Goal: Task Accomplishment & Management: Manage account settings

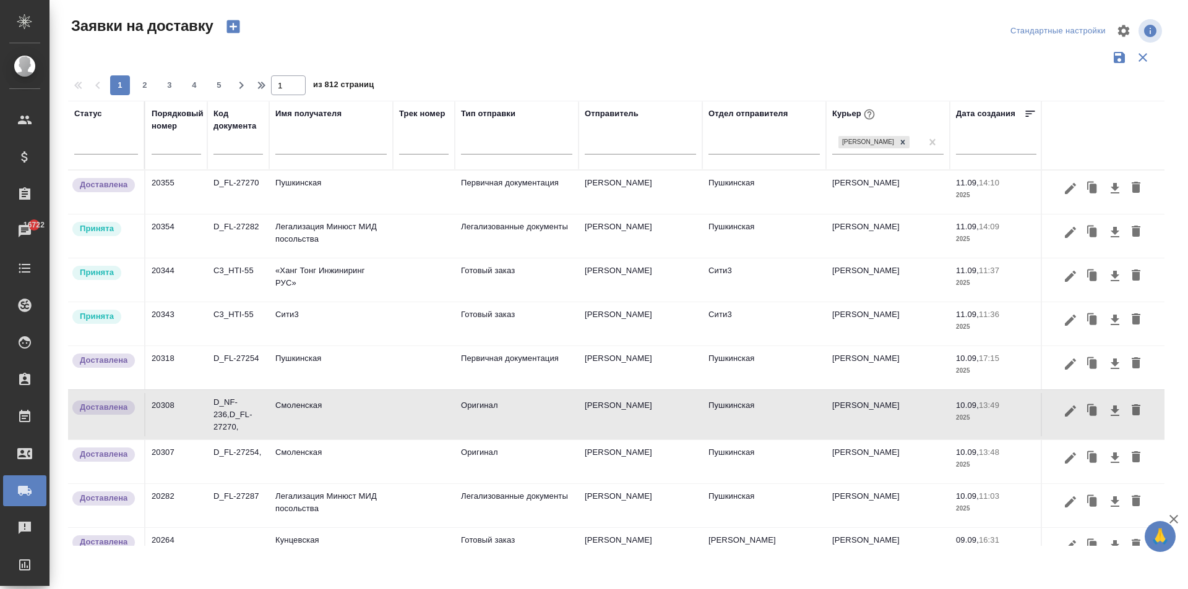
click at [310, 322] on td "Сити3" at bounding box center [331, 323] width 124 height 43
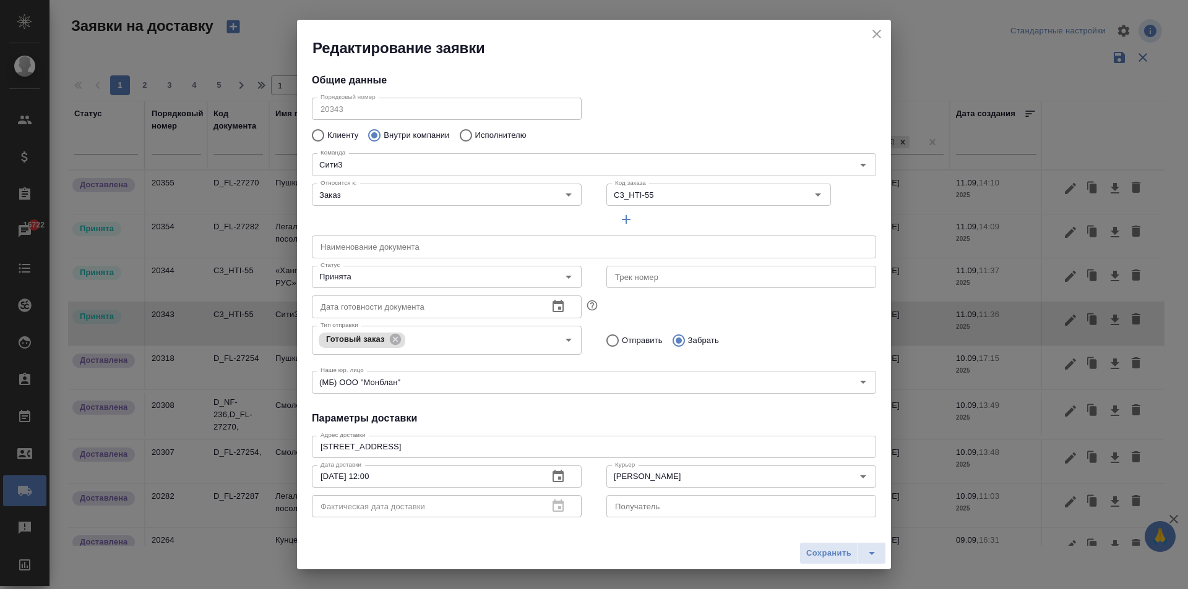
type input "[PERSON_NAME]"
click at [875, 36] on icon "close" at bounding box center [876, 34] width 9 height 9
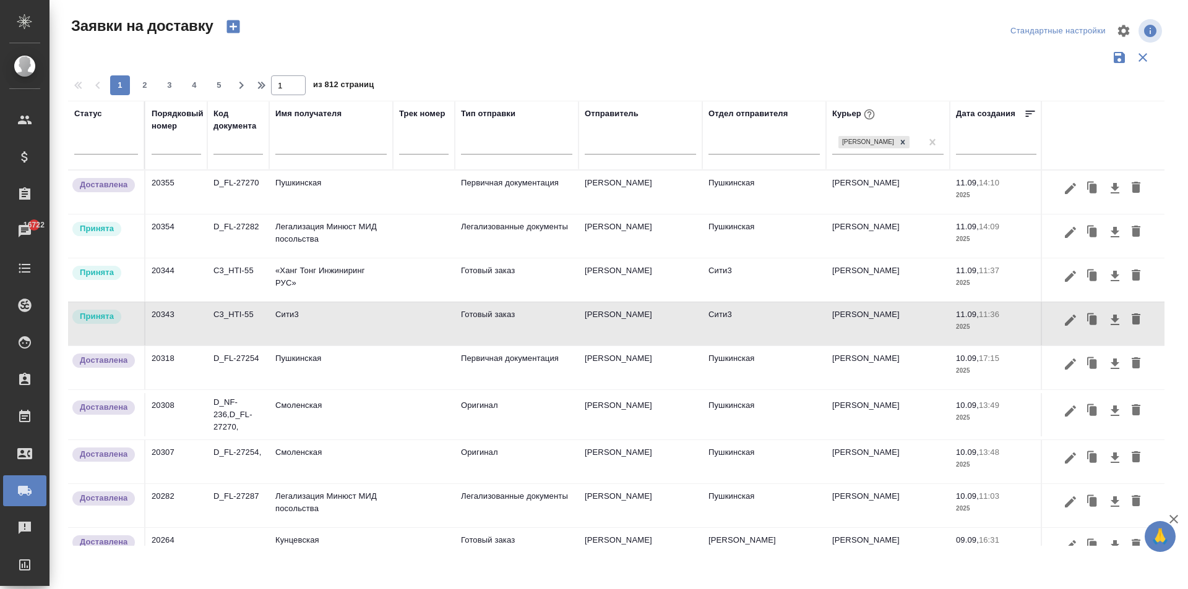
click at [782, 348] on td "Пушкинская" at bounding box center [764, 367] width 124 height 43
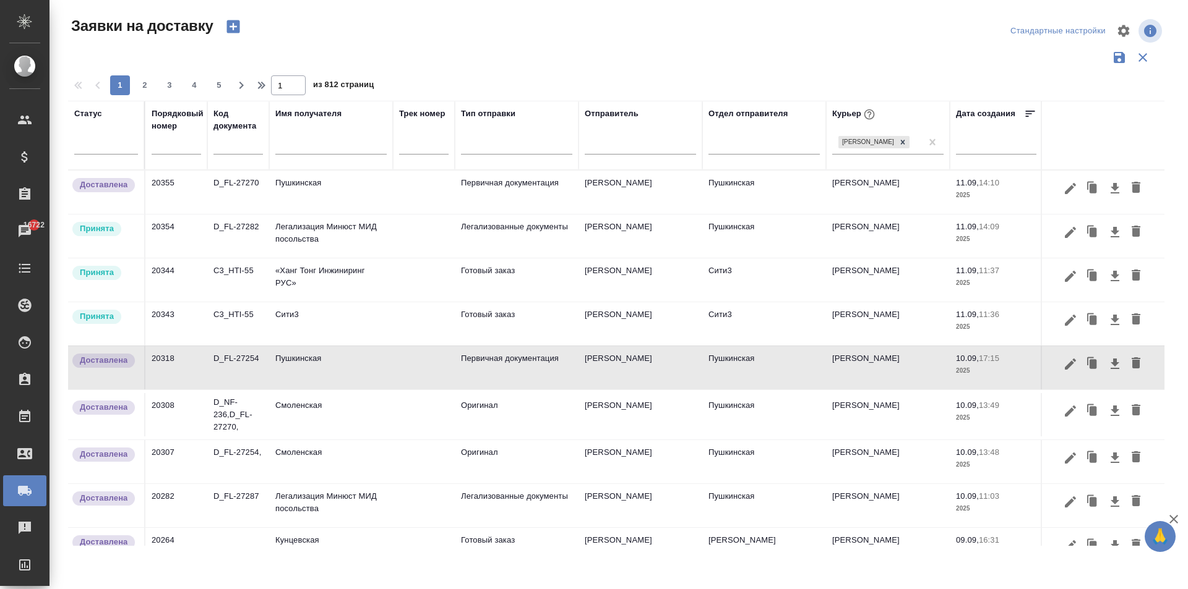
click at [319, 331] on td "Сити3" at bounding box center [331, 323] width 124 height 43
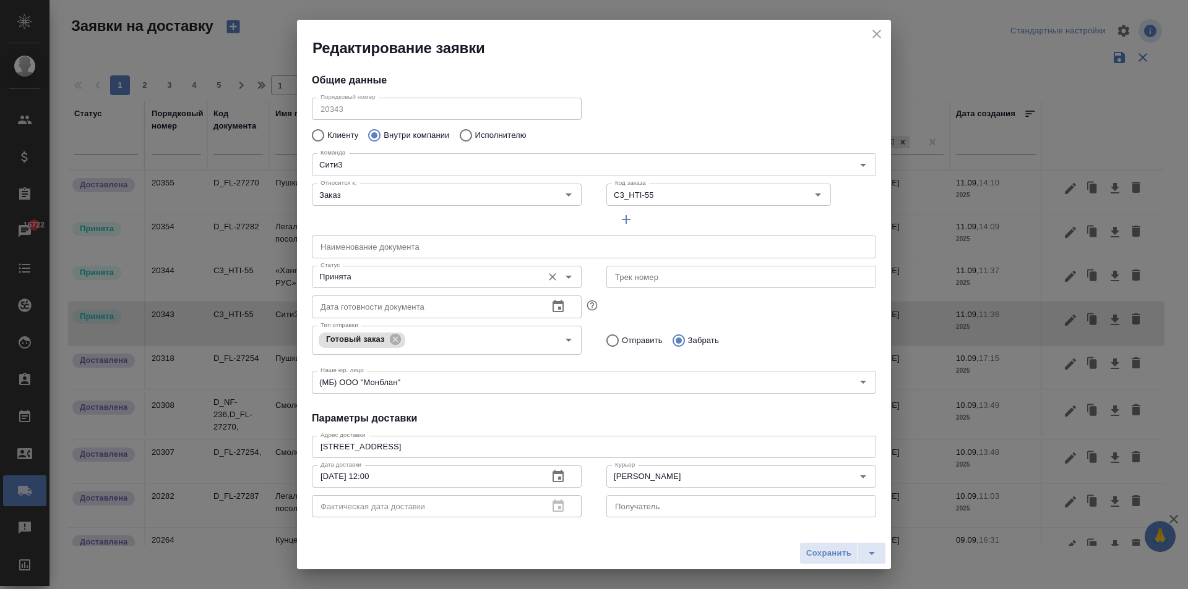
click at [357, 281] on input "Принята" at bounding box center [425, 277] width 221 height 15
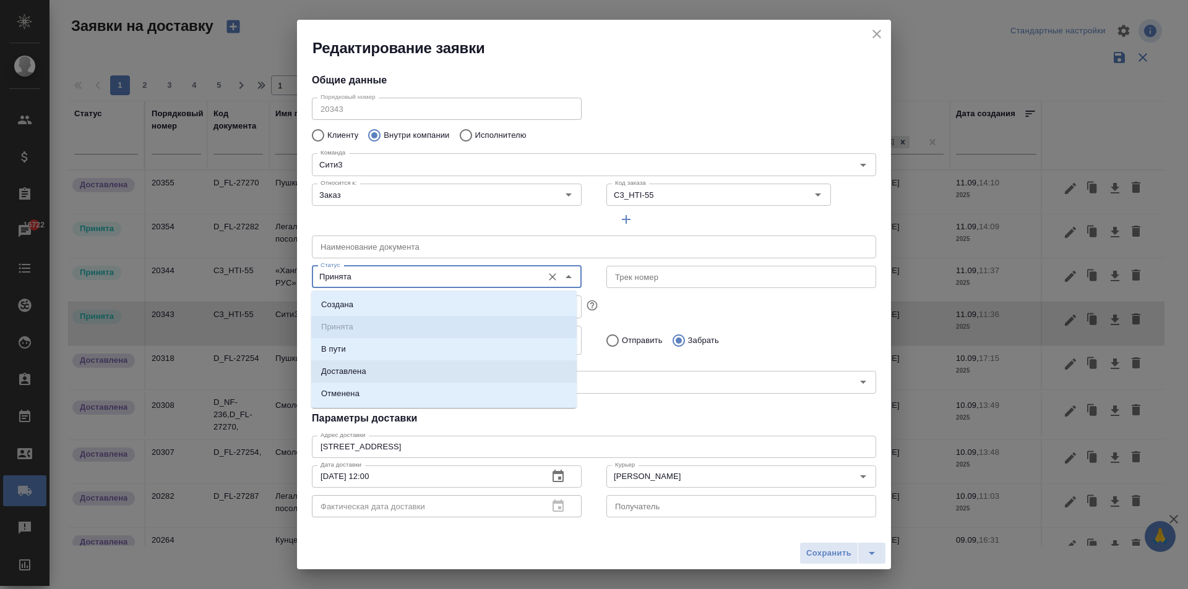
click at [383, 375] on li "Доставлена" at bounding box center [443, 372] width 265 height 22
type input "Доставлена"
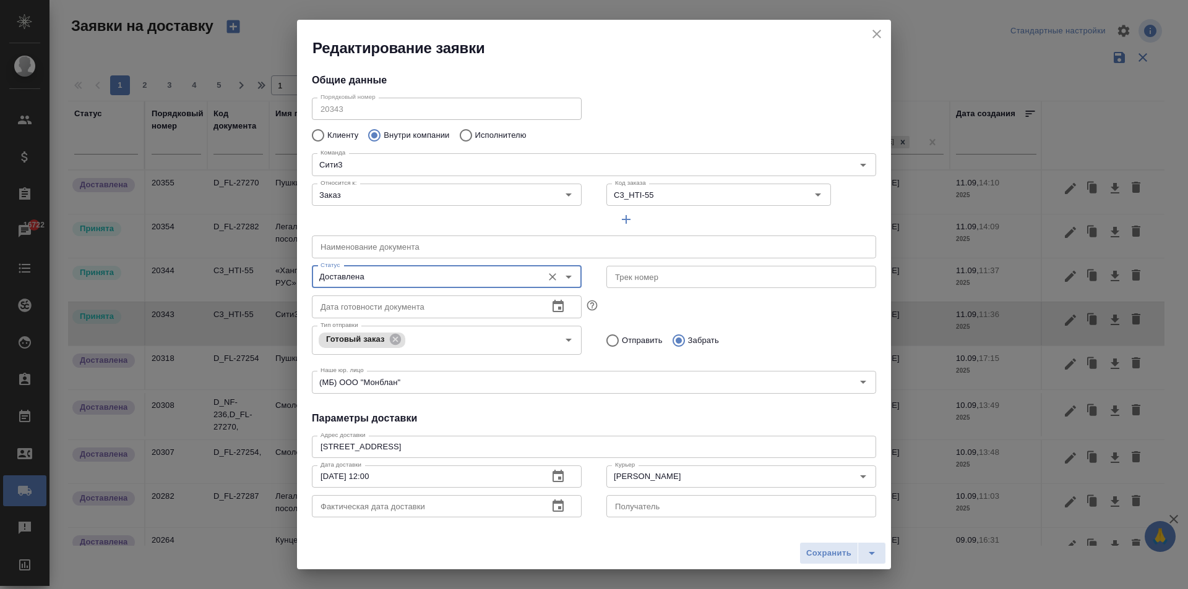
click at [557, 512] on icon "button" at bounding box center [557, 506] width 11 height 12
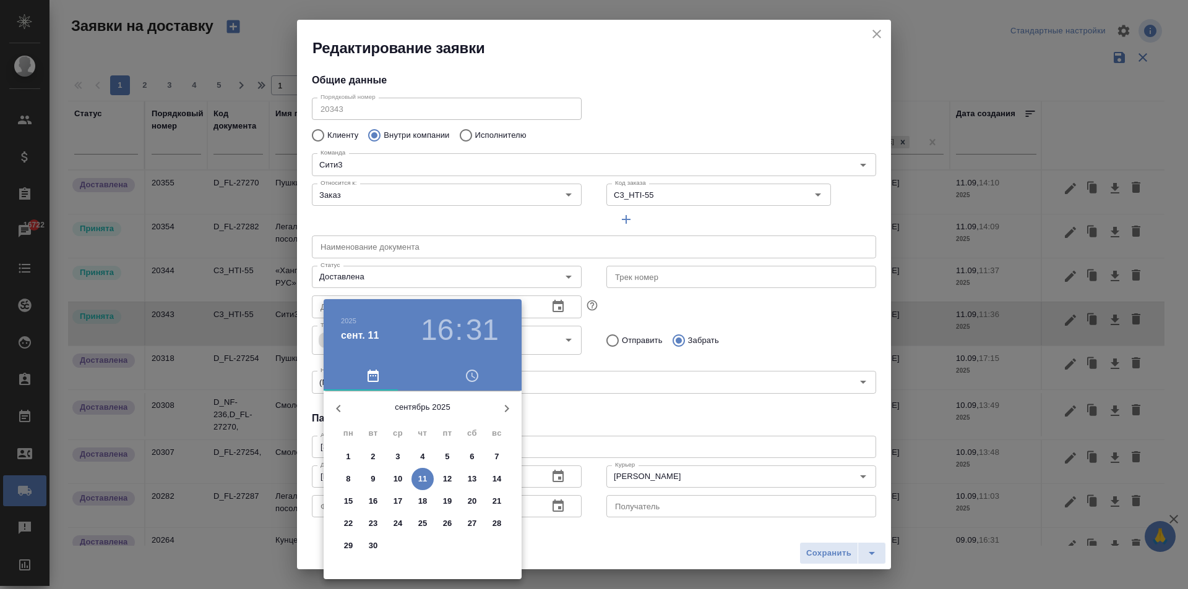
click at [422, 479] on p "11" at bounding box center [422, 479] width 9 height 12
type input "[DATE] 16:31"
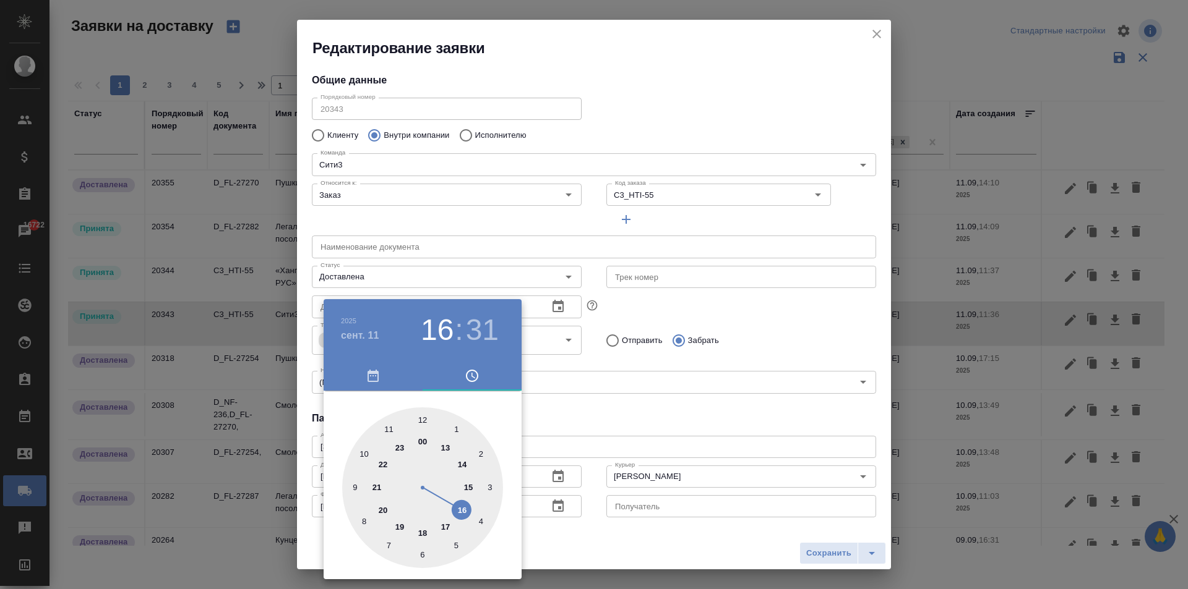
click at [599, 420] on div at bounding box center [594, 294] width 1188 height 589
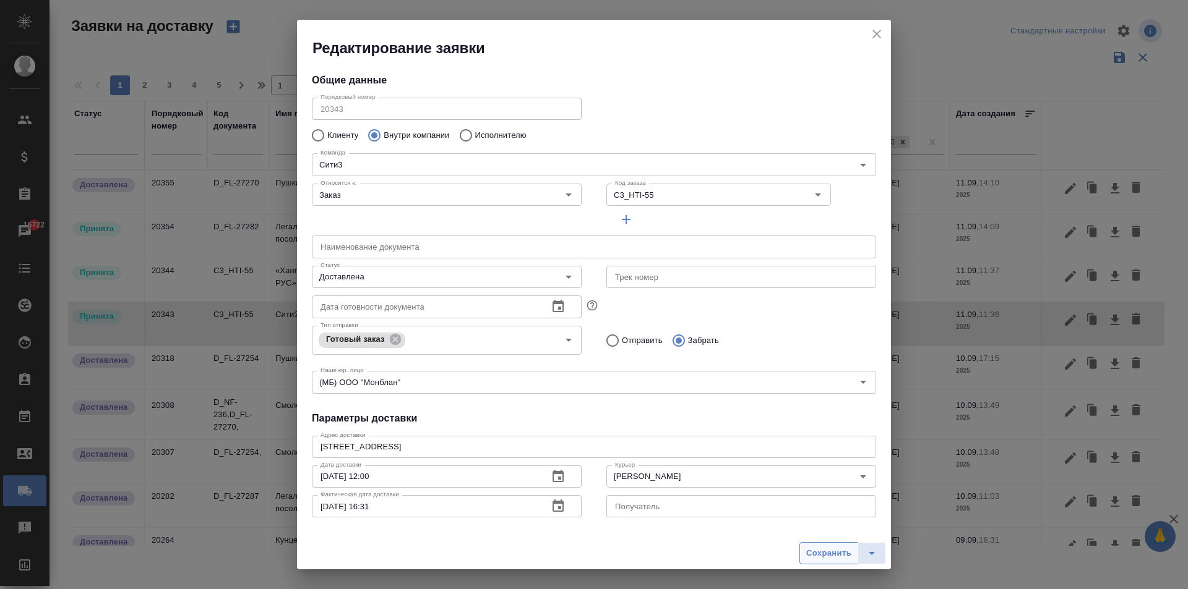
click at [812, 549] on span "Сохранить" at bounding box center [828, 554] width 45 height 14
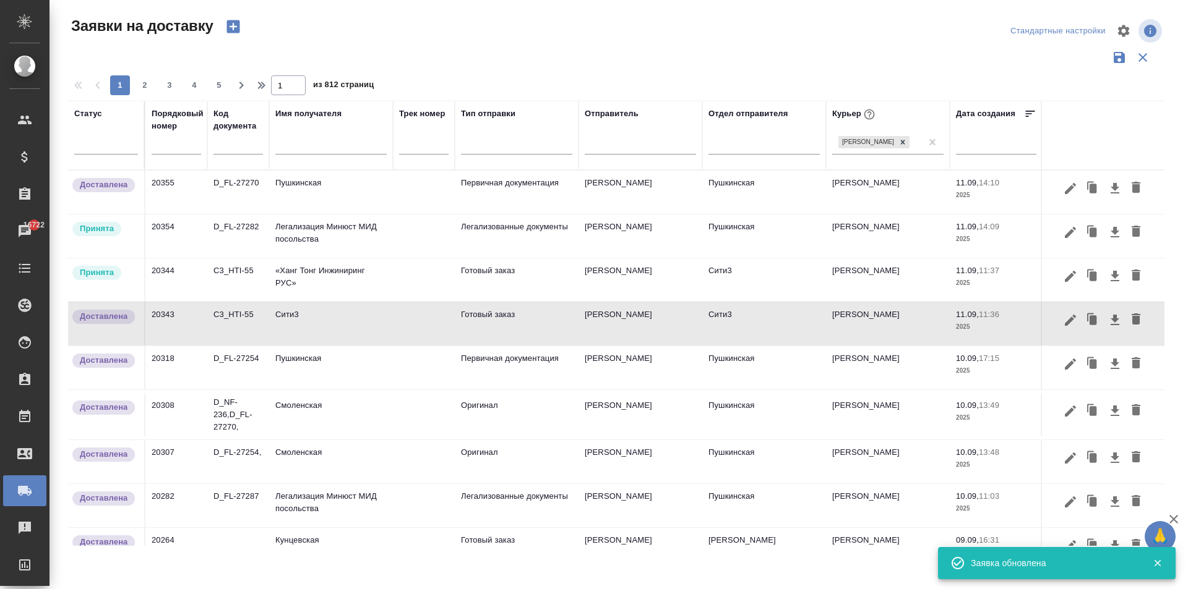
click at [299, 281] on td "«Ханг Тонг Инжиниринг РУС»" at bounding box center [331, 280] width 124 height 43
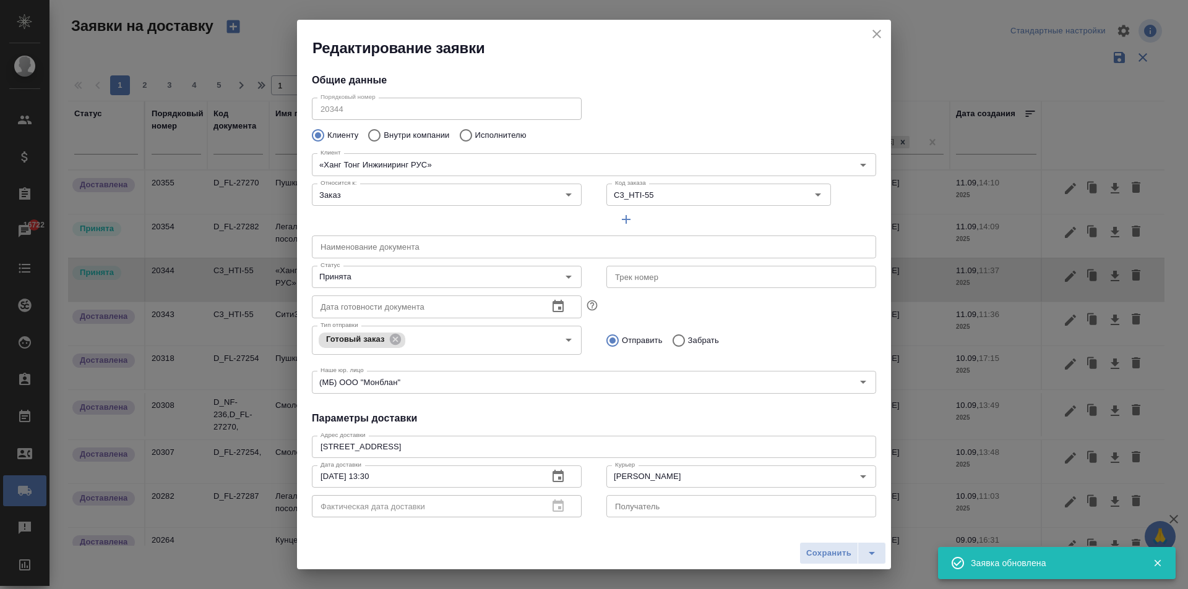
type input "Junbing Pu"
type input "89113010240"
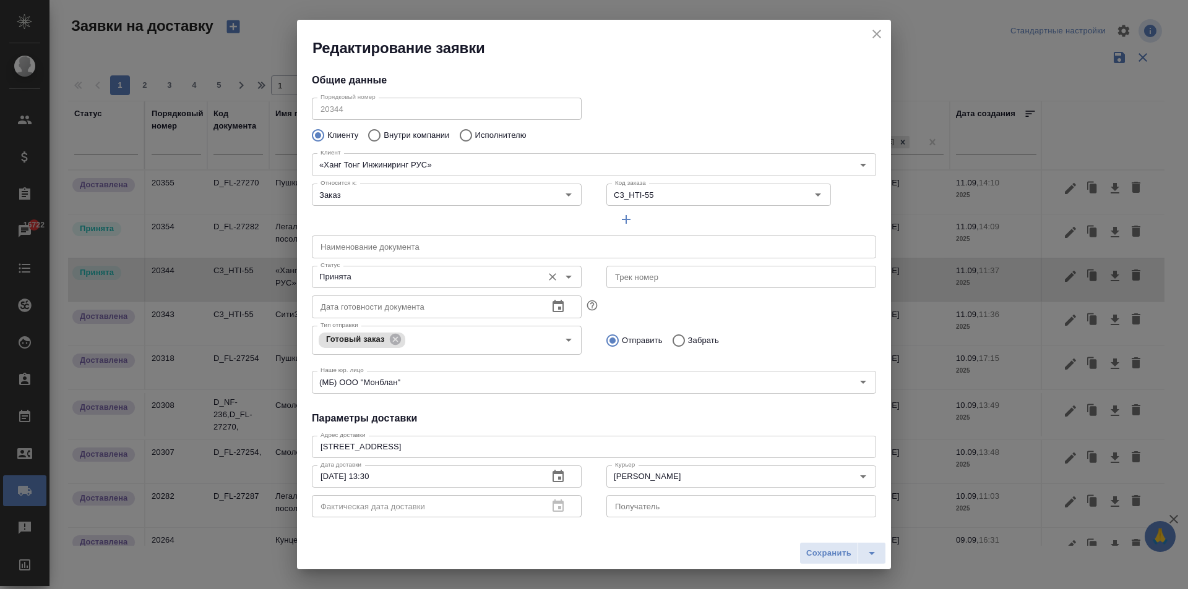
click at [398, 272] on input "Принята" at bounding box center [425, 277] width 221 height 15
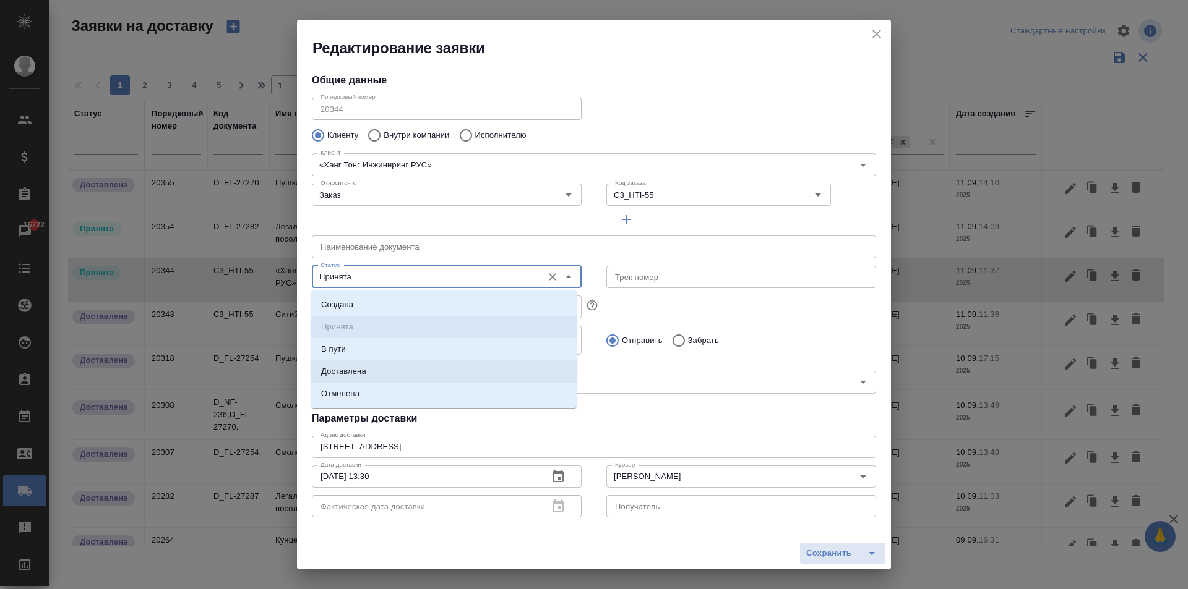
click at [370, 375] on li "Доставлена" at bounding box center [443, 372] width 265 height 22
type input "Доставлена"
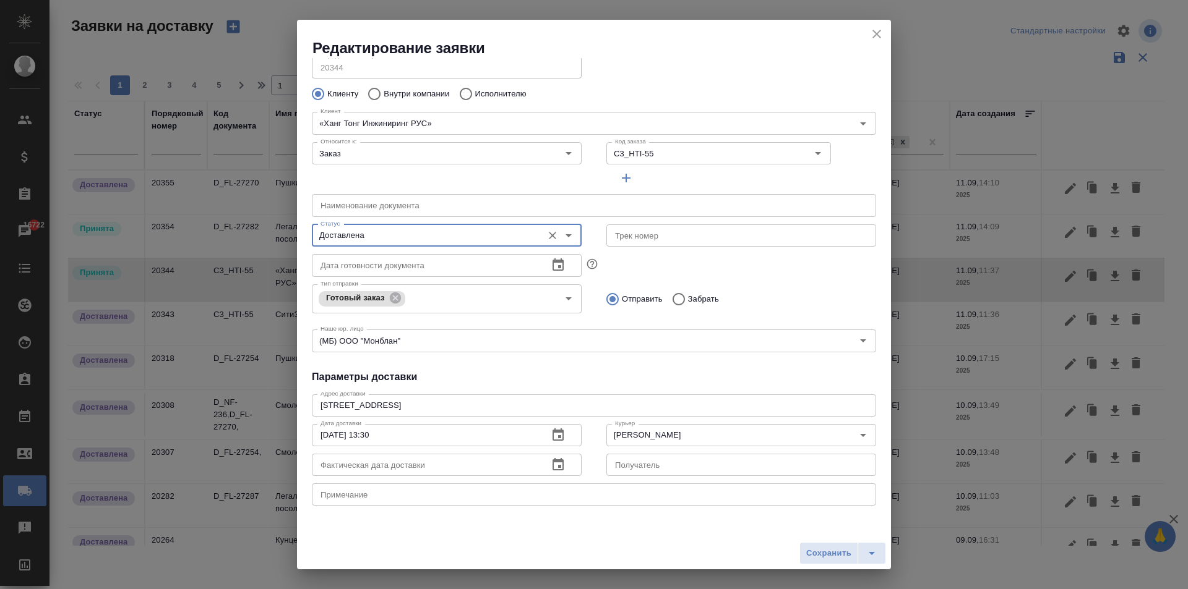
scroll to position [62, 0]
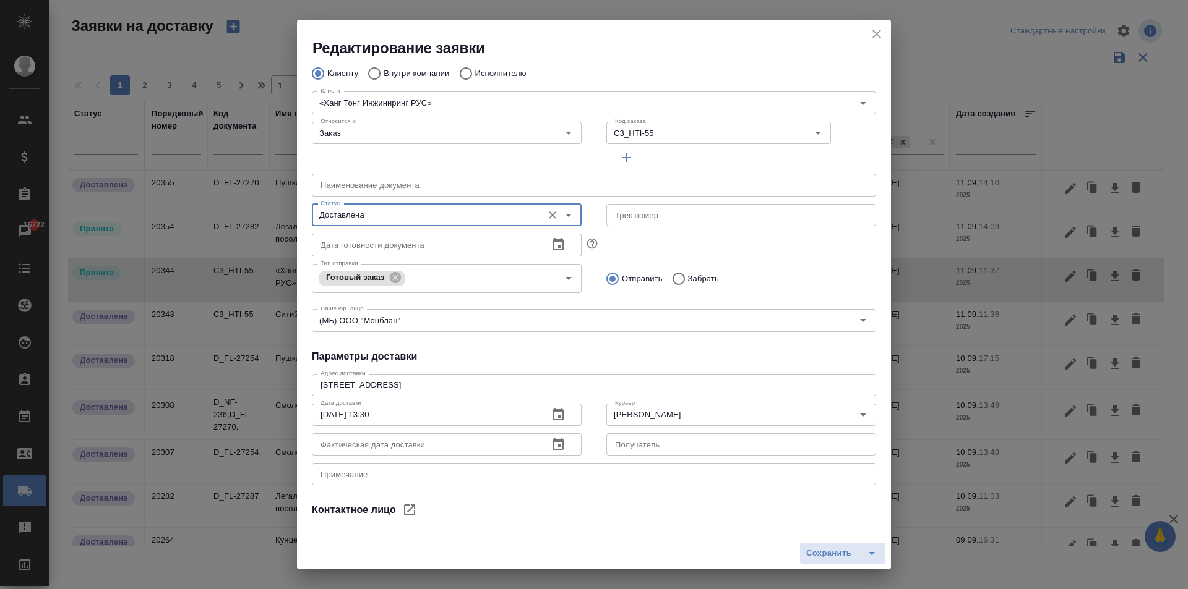
click at [552, 447] on icon "button" at bounding box center [557, 444] width 15 height 15
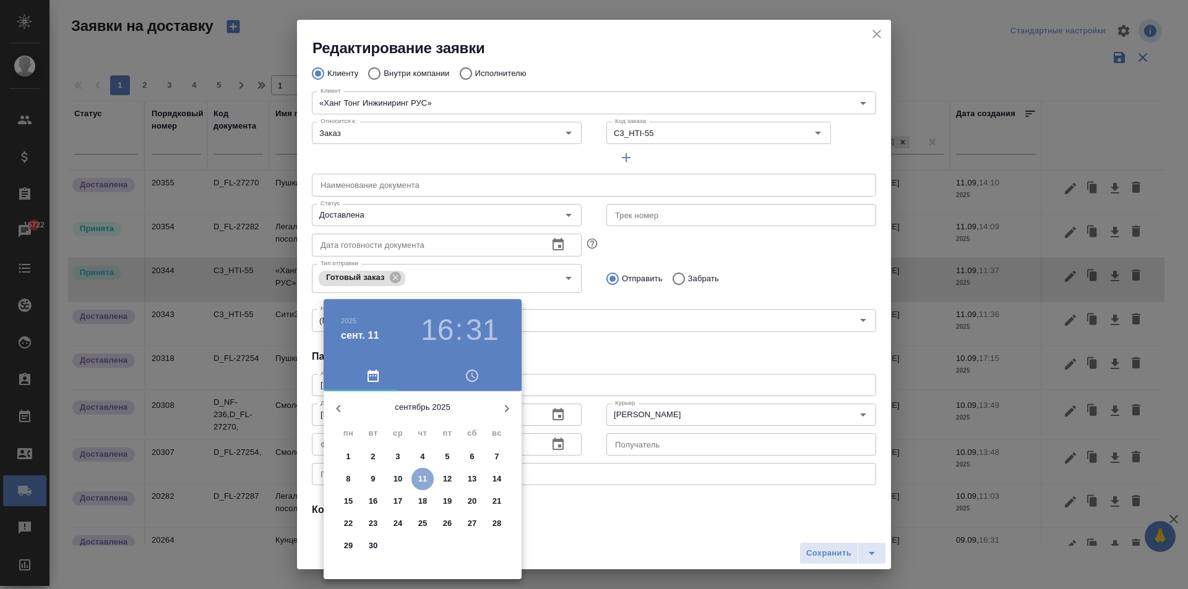
click at [427, 478] on p "11" at bounding box center [422, 479] width 9 height 12
type input "[DATE] 16:31"
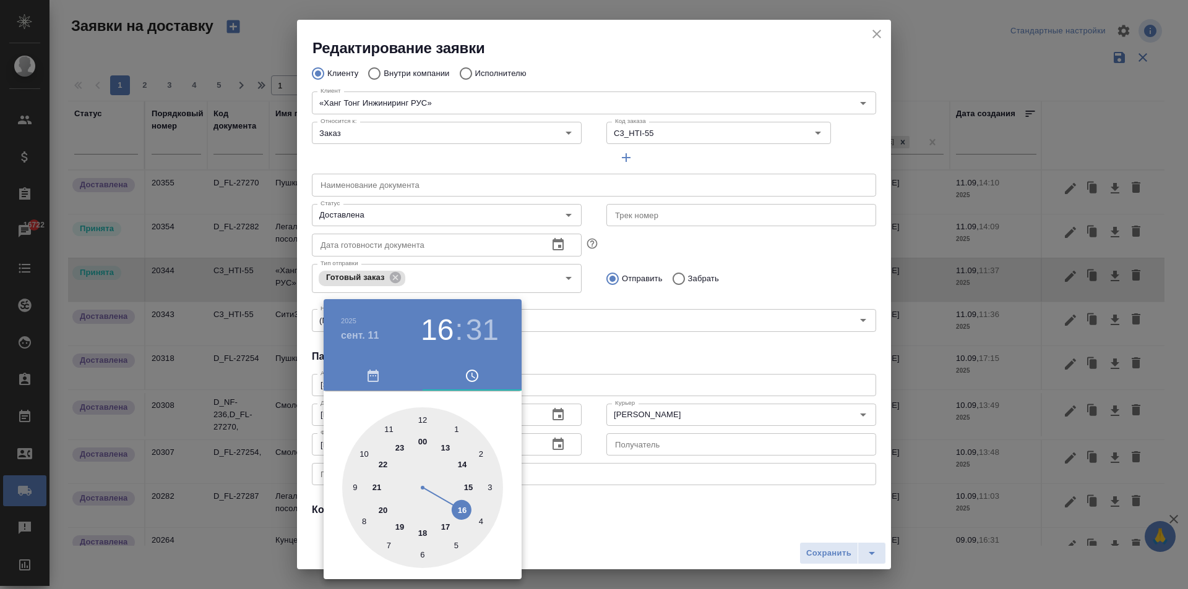
click at [617, 377] on div at bounding box center [594, 294] width 1188 height 589
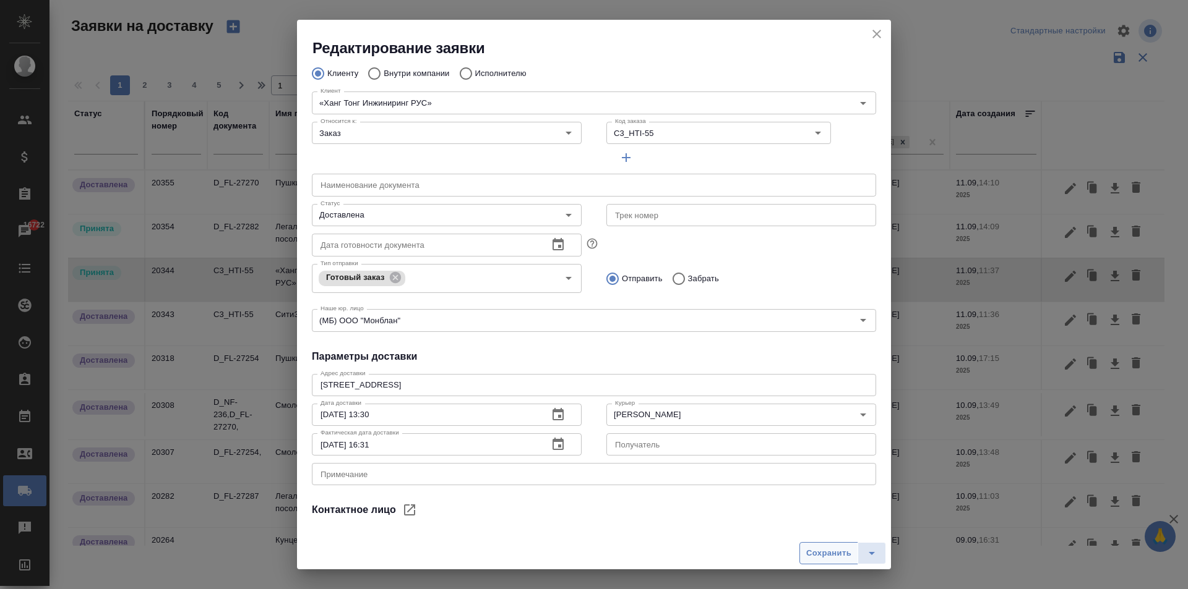
click at [818, 554] on span "Сохранить" at bounding box center [828, 554] width 45 height 14
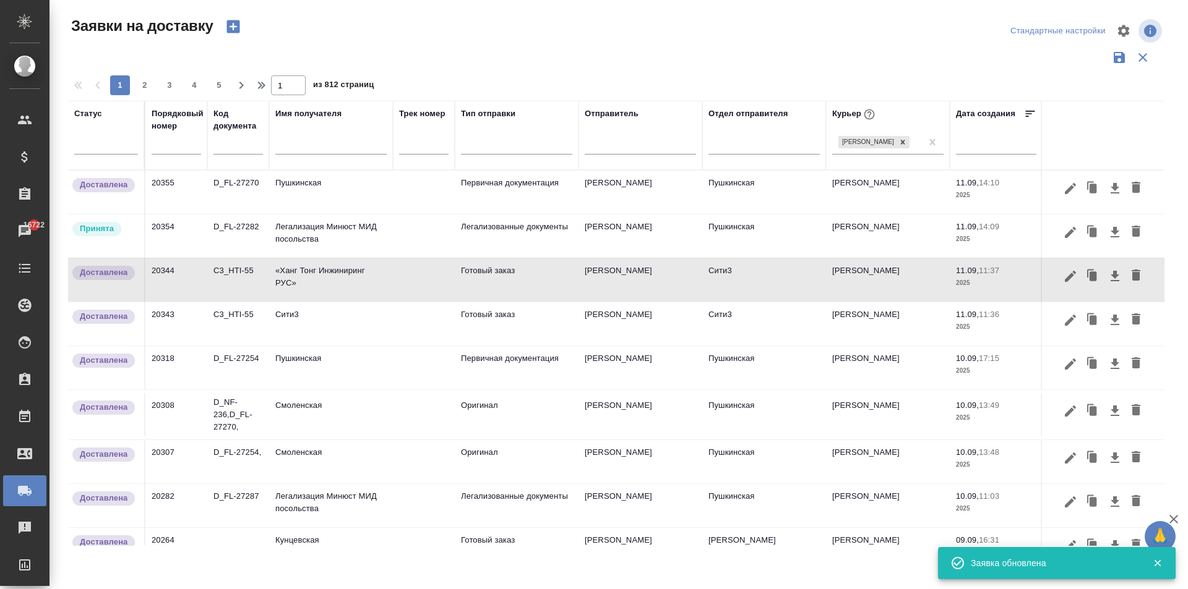
click at [297, 236] on td "Легализация Минюст МИД посольства" at bounding box center [331, 236] width 124 height 43
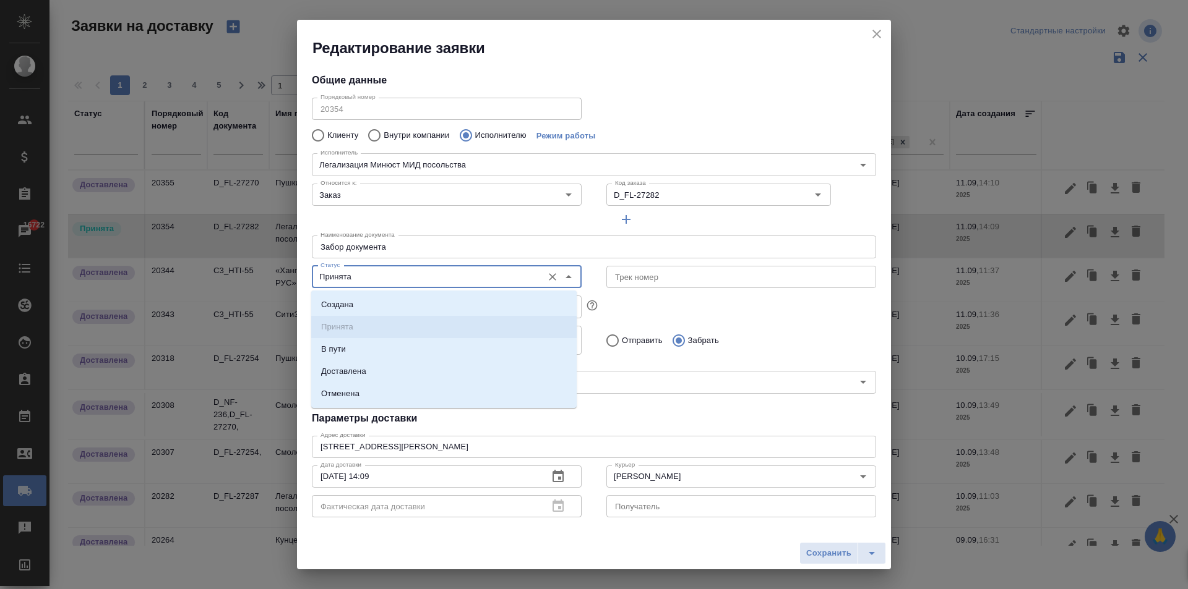
click at [347, 278] on input "Принята" at bounding box center [425, 277] width 221 height 15
click at [358, 380] on li "Доставлена" at bounding box center [443, 372] width 265 height 22
type input "Доставлена"
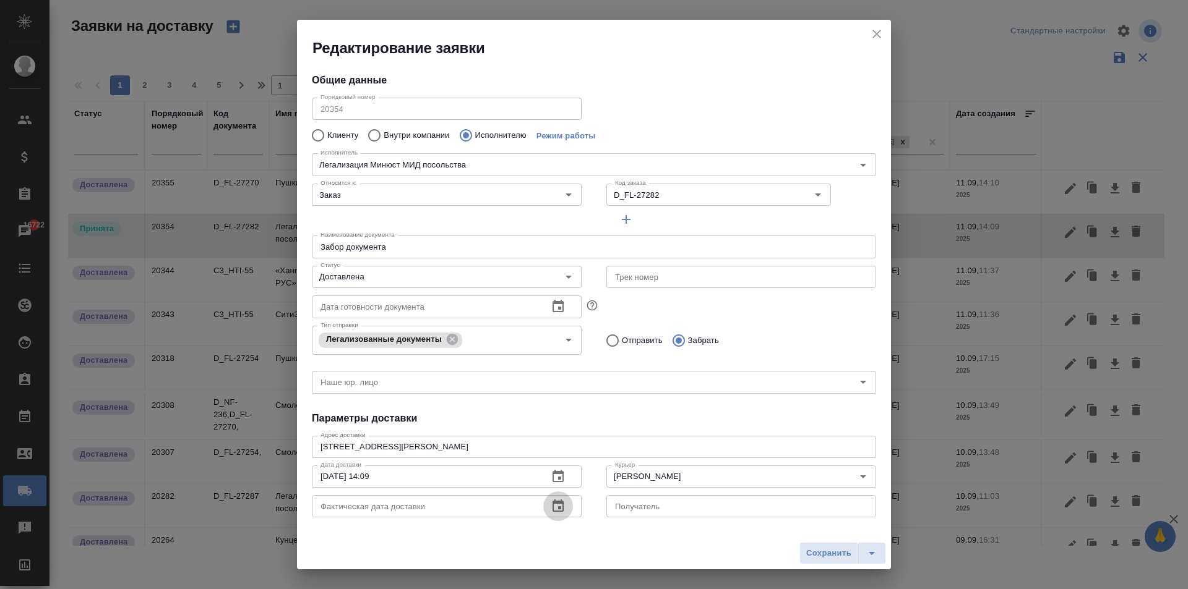
click at [551, 508] on icon "button" at bounding box center [557, 506] width 15 height 15
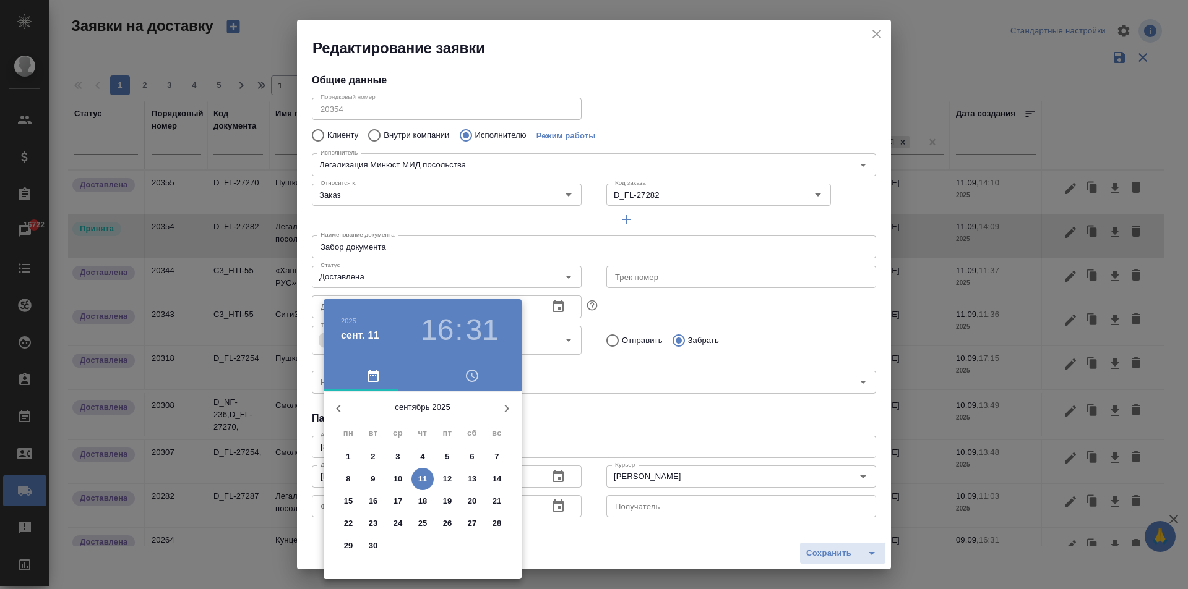
click at [426, 476] on p "11" at bounding box center [422, 479] width 9 height 12
type input "[DATE] 16:31"
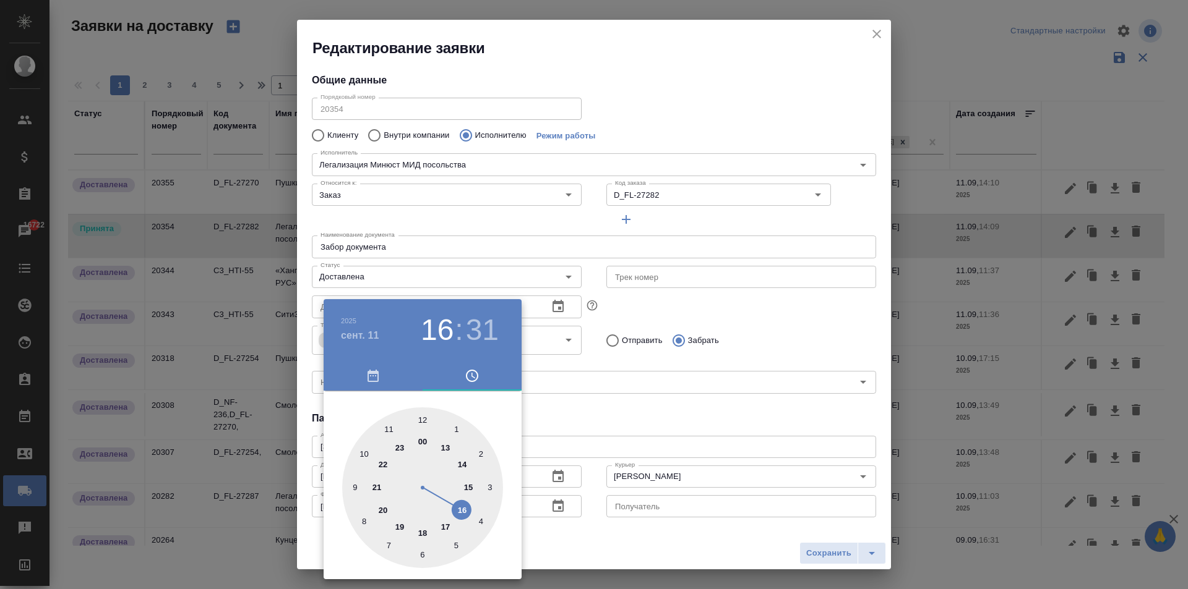
click at [549, 432] on div at bounding box center [594, 294] width 1188 height 589
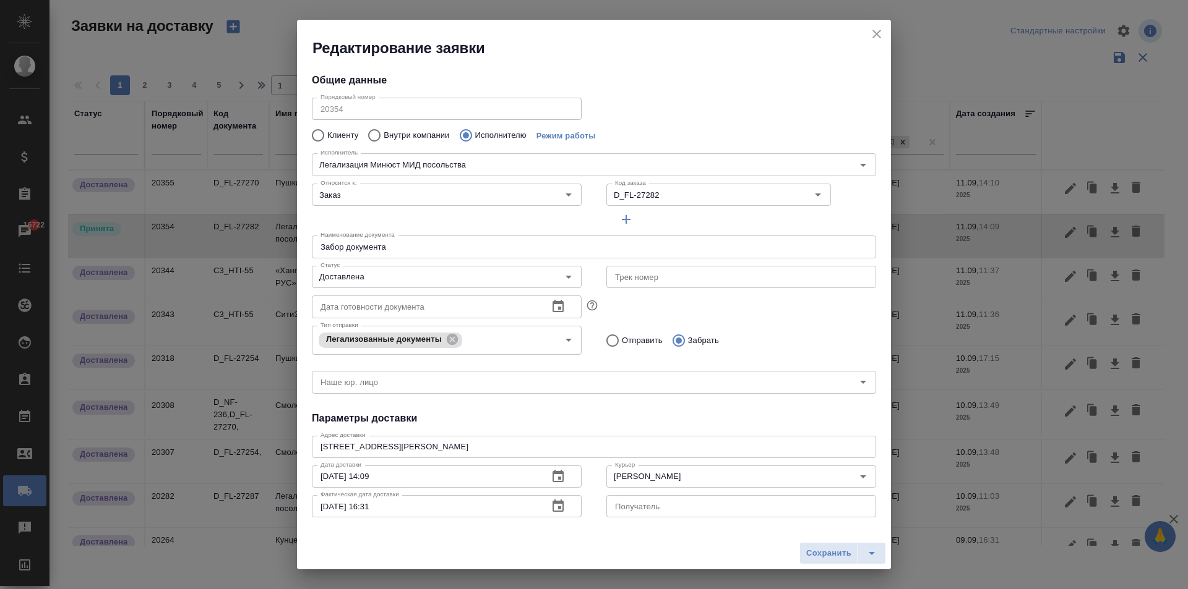
click at [782, 322] on div "Отправить Забрать" at bounding box center [741, 339] width 294 height 35
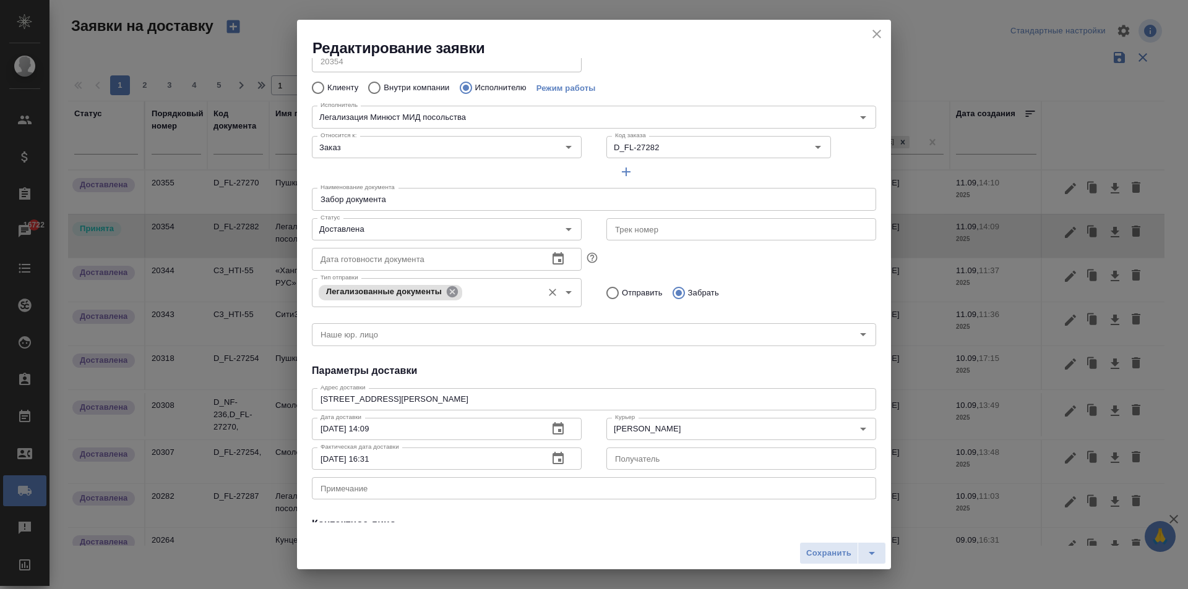
scroll to position [124, 0]
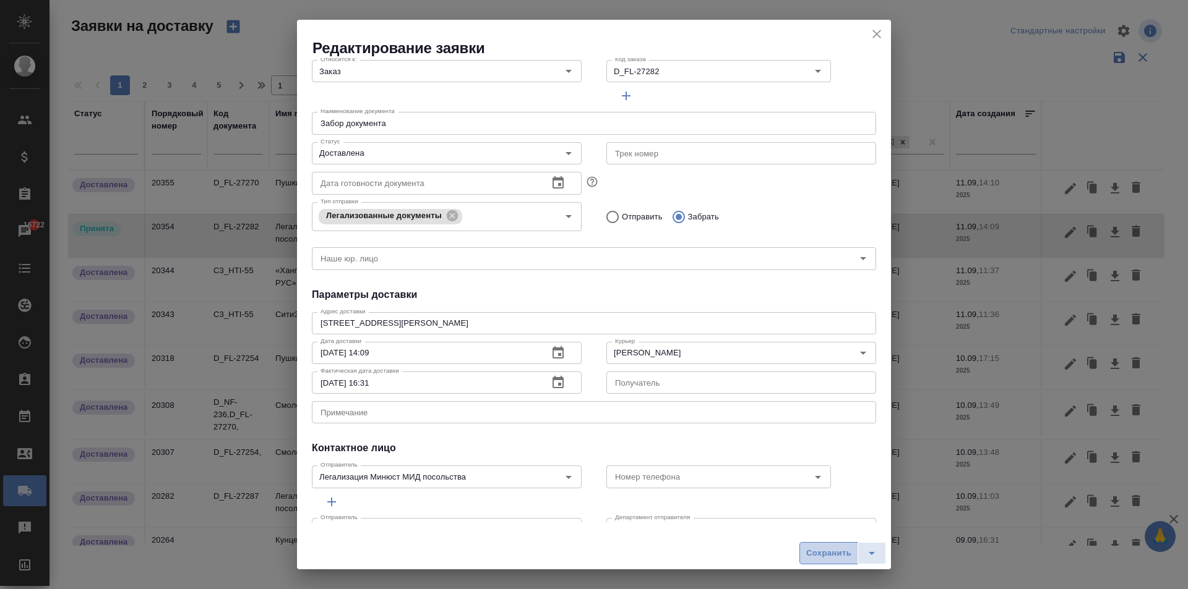
click at [823, 547] on span "Сохранить" at bounding box center [828, 554] width 45 height 14
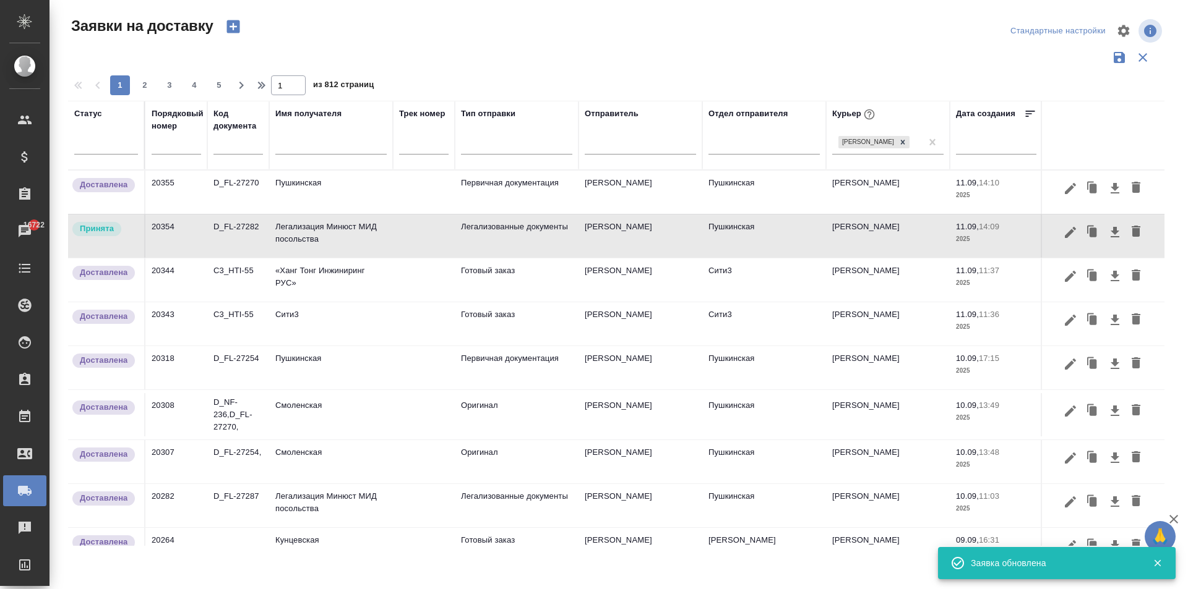
type input "Принята"
click at [312, 195] on td "Пушкинская" at bounding box center [331, 192] width 124 height 43
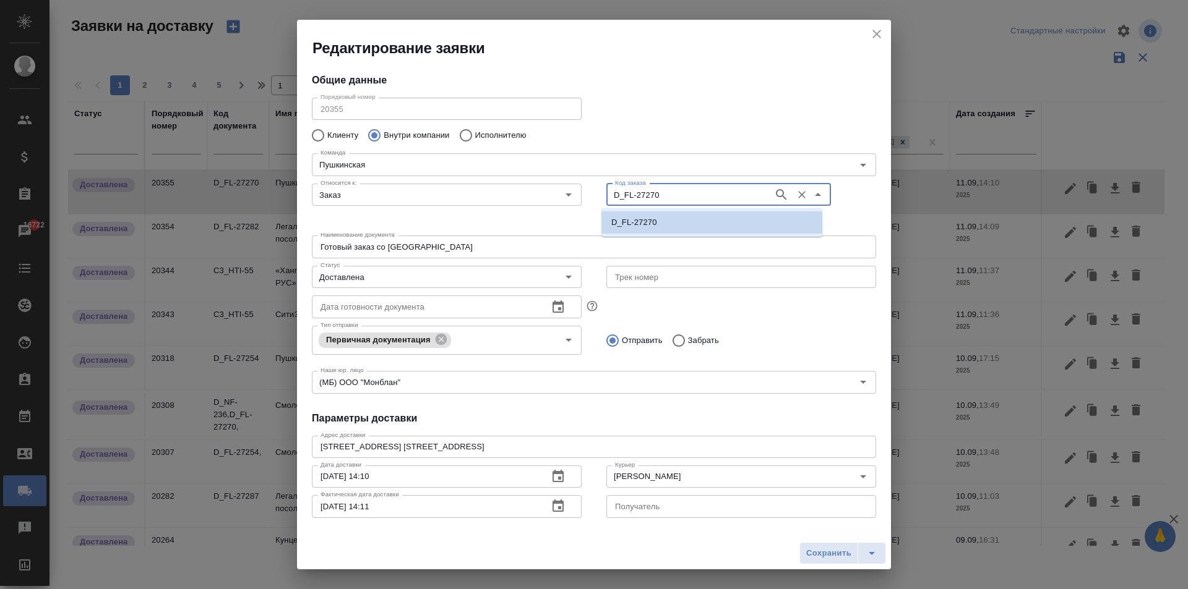
drag, startPoint x: 662, startPoint y: 198, endPoint x: 694, endPoint y: 197, distance: 32.2
click at [567, 194] on div "Относится к: Заказ Относится к: Код заказа D_FL-27270 Код заказа" at bounding box center [593, 204] width 589 height 77
click at [874, 33] on icon "close" at bounding box center [876, 34] width 15 height 15
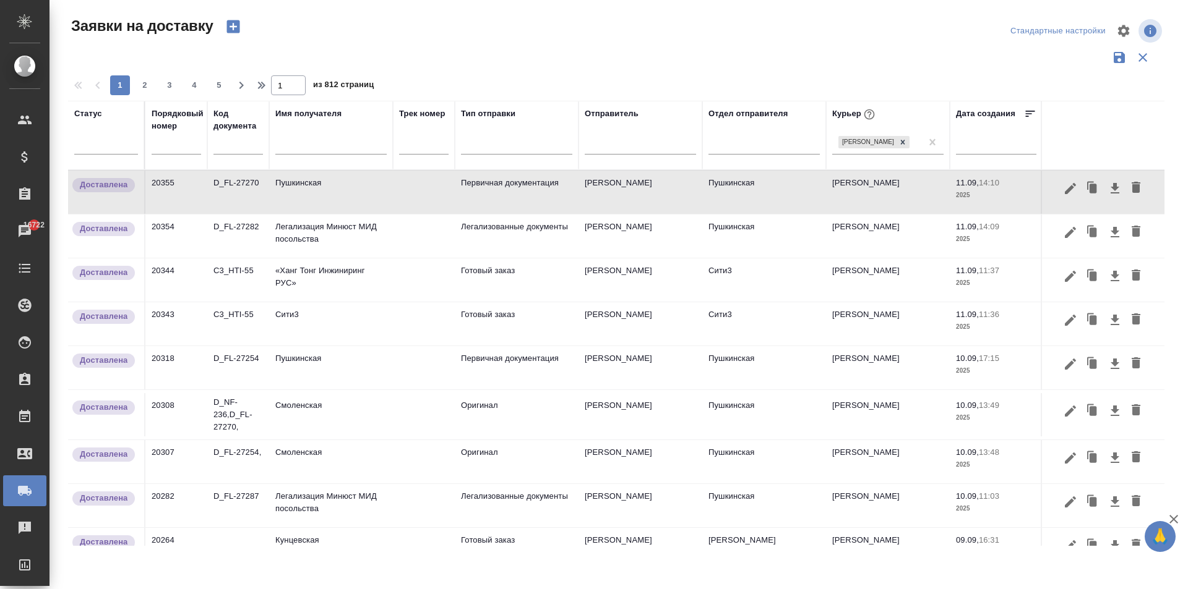
click at [287, 241] on td "Легализация Минюст МИД посольства" at bounding box center [331, 236] width 124 height 43
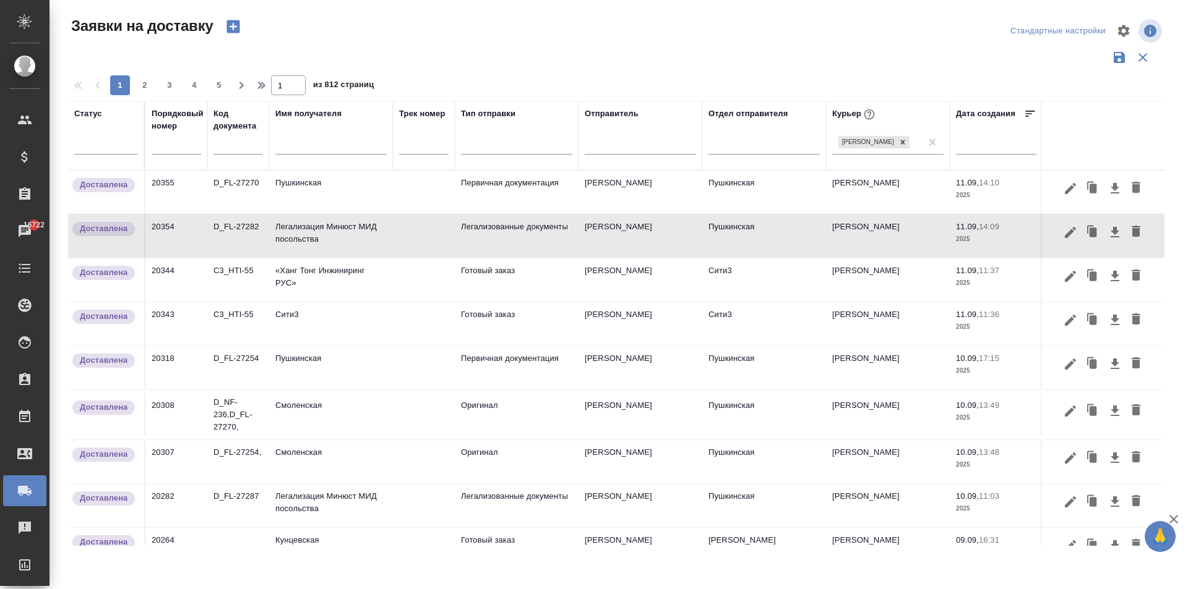
click at [304, 182] on td "Пушкинская" at bounding box center [331, 192] width 124 height 43
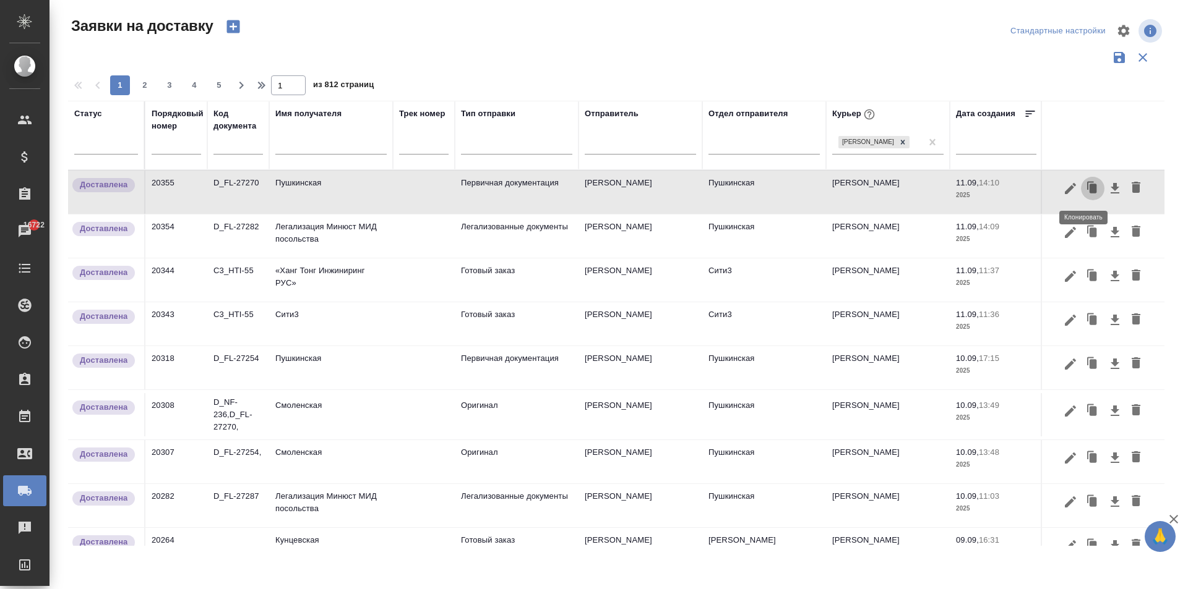
click at [1087, 184] on icon "button" at bounding box center [1090, 185] width 7 height 8
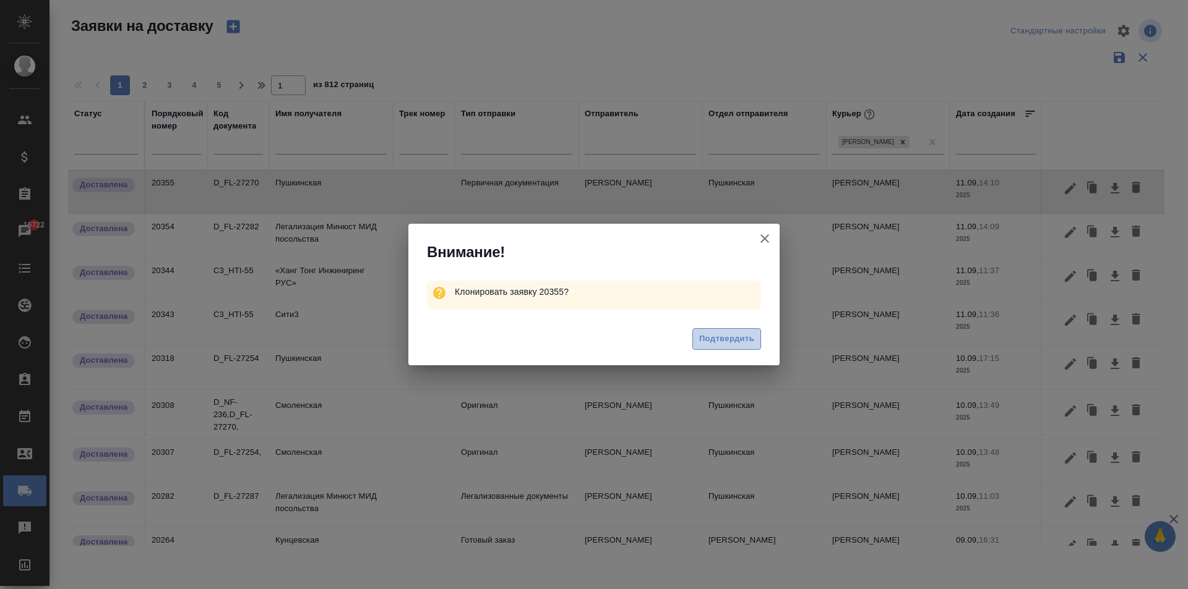
click at [730, 336] on span "Подтвердить" at bounding box center [726, 339] width 55 height 14
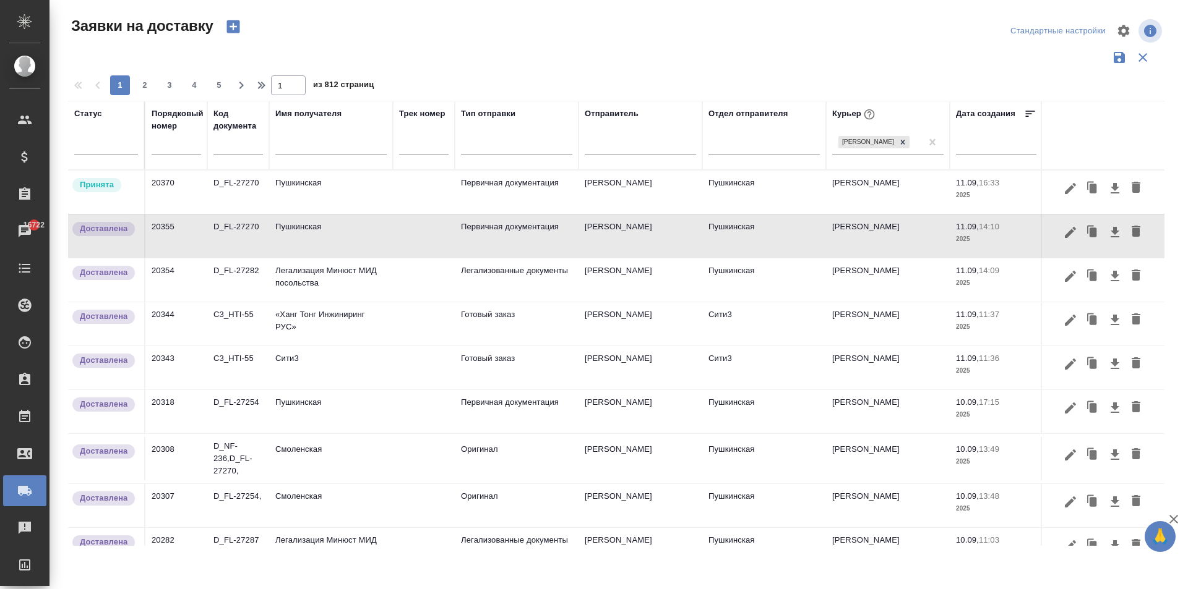
click at [308, 206] on td "Пушкинская" at bounding box center [331, 192] width 124 height 43
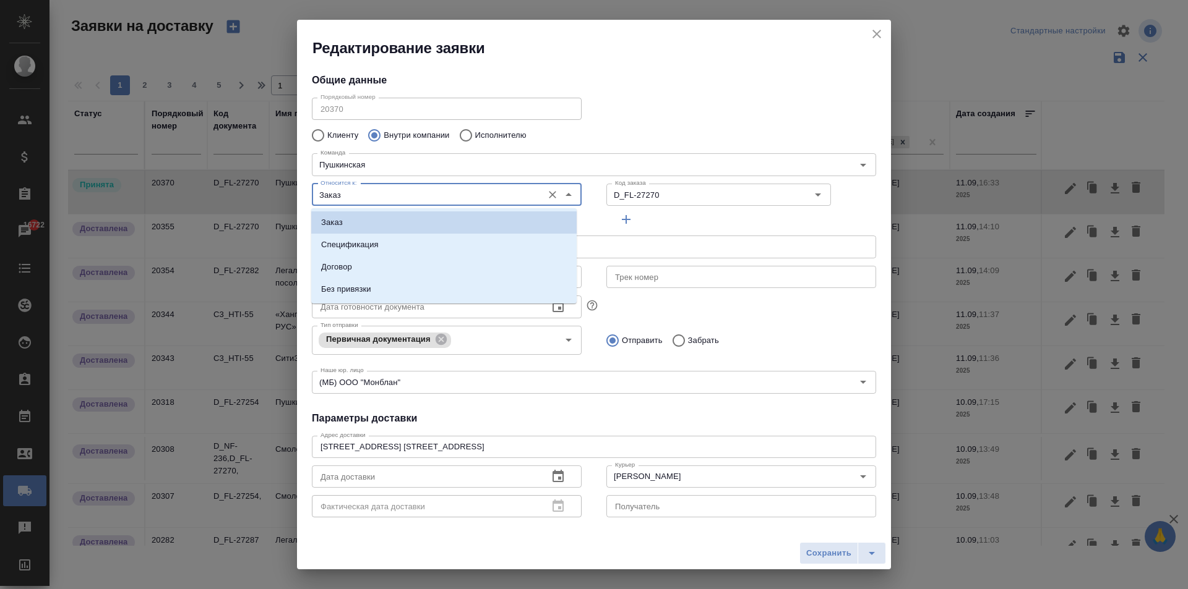
click at [376, 195] on input "Заказ" at bounding box center [425, 194] width 221 height 15
click at [377, 194] on input "Заказ" at bounding box center [425, 194] width 221 height 15
click at [657, 197] on input "D_FL-27270" at bounding box center [688, 194] width 157 height 15
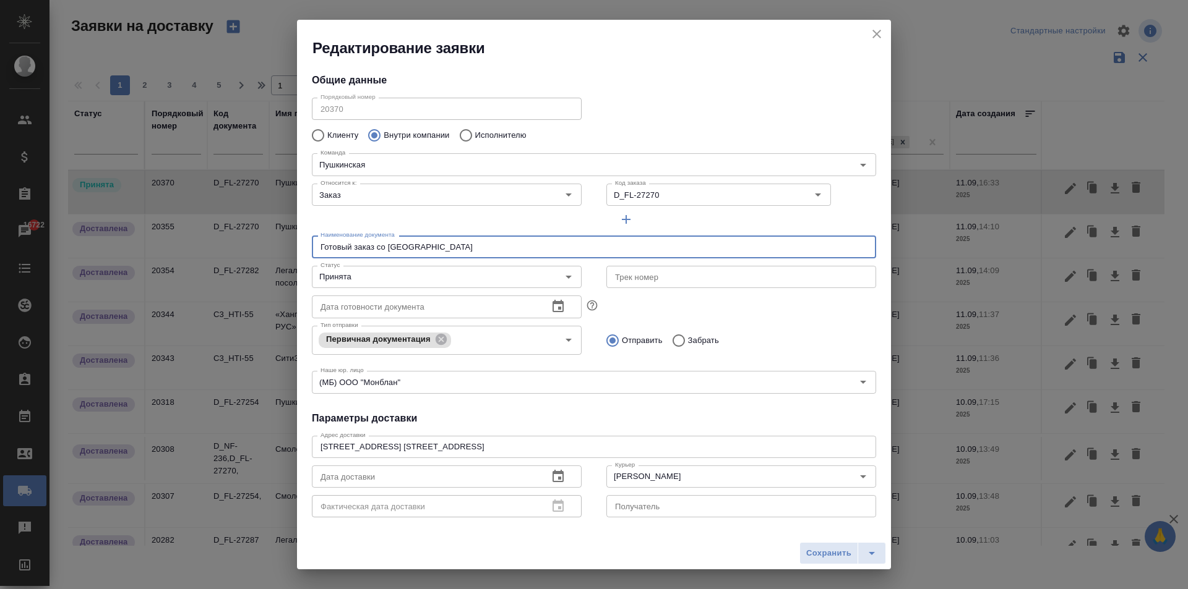
click at [446, 248] on input "Готовый заказ со [GEOGRAPHIC_DATA]" at bounding box center [594, 247] width 564 height 22
drag, startPoint x: 456, startPoint y: 247, endPoint x: 195, endPoint y: 244, distance: 261.6
click at [195, 244] on div "Редактирование заявки Общие данные Порядковый номер 20370 Порядковый номер Клие…" at bounding box center [594, 294] width 1188 height 589
type input "[PERSON_NAME]"
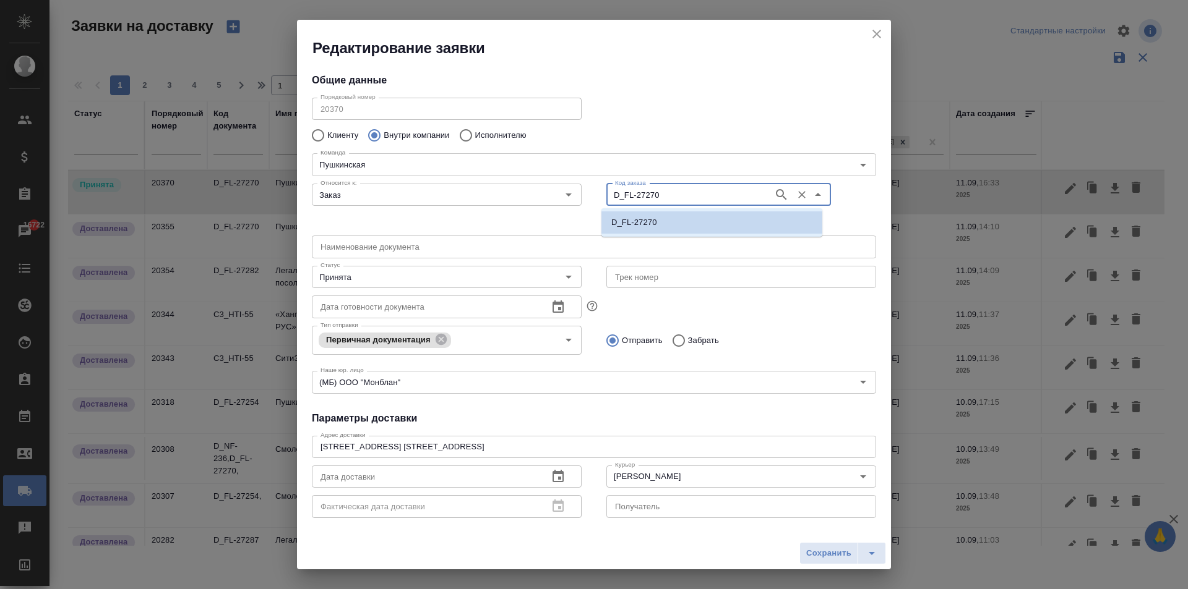
click at [664, 195] on input "D_FL-27270" at bounding box center [688, 194] width 157 height 15
click at [362, 241] on input "text" at bounding box center [594, 247] width 564 height 22
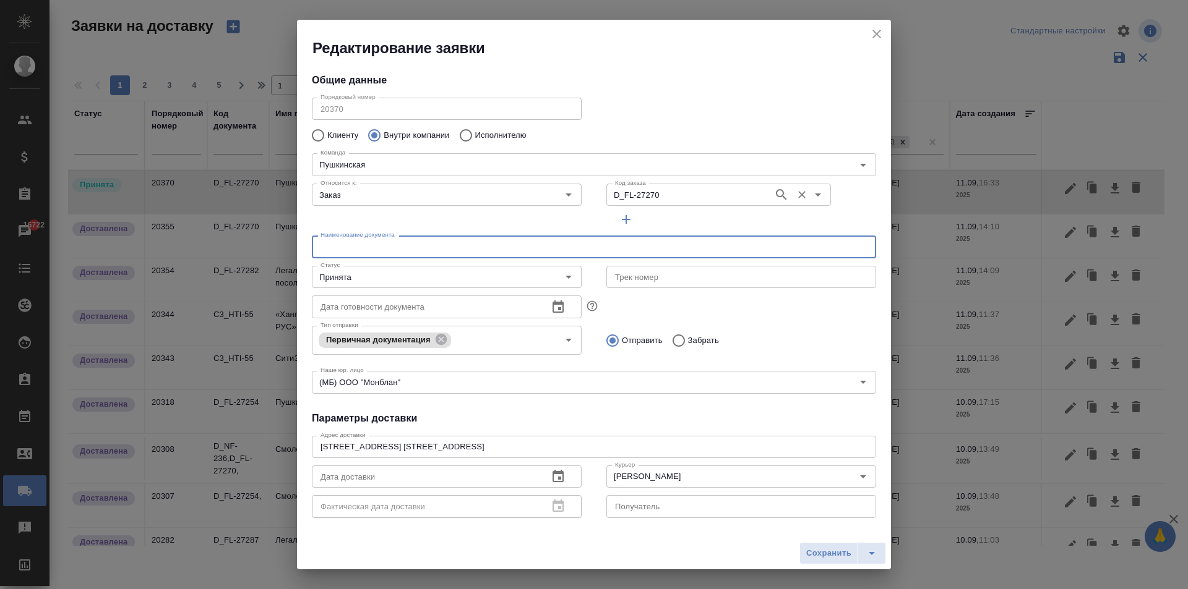
click at [661, 195] on input "D_FL-27270" at bounding box center [688, 194] width 157 height 15
click at [877, 32] on icon "close" at bounding box center [876, 34] width 15 height 15
type input "Готовый заказ со [GEOGRAPHIC_DATA]"
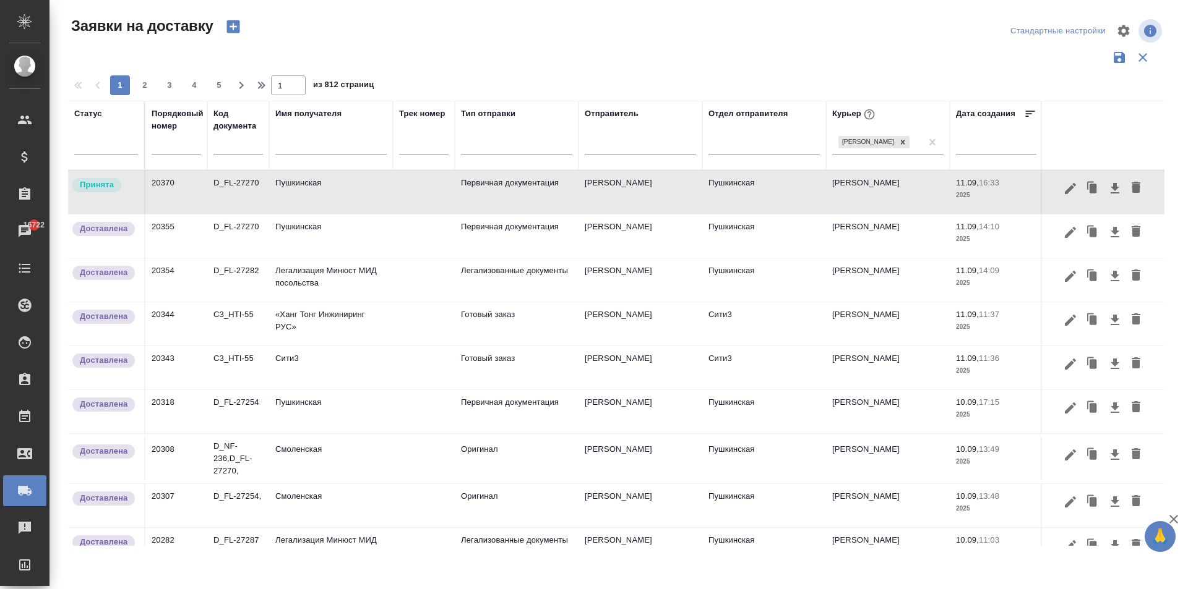
click at [880, 27] on icon "close" at bounding box center [876, 34] width 15 height 15
click at [317, 278] on td "Легализация Минюст МИД посольства" at bounding box center [331, 280] width 124 height 43
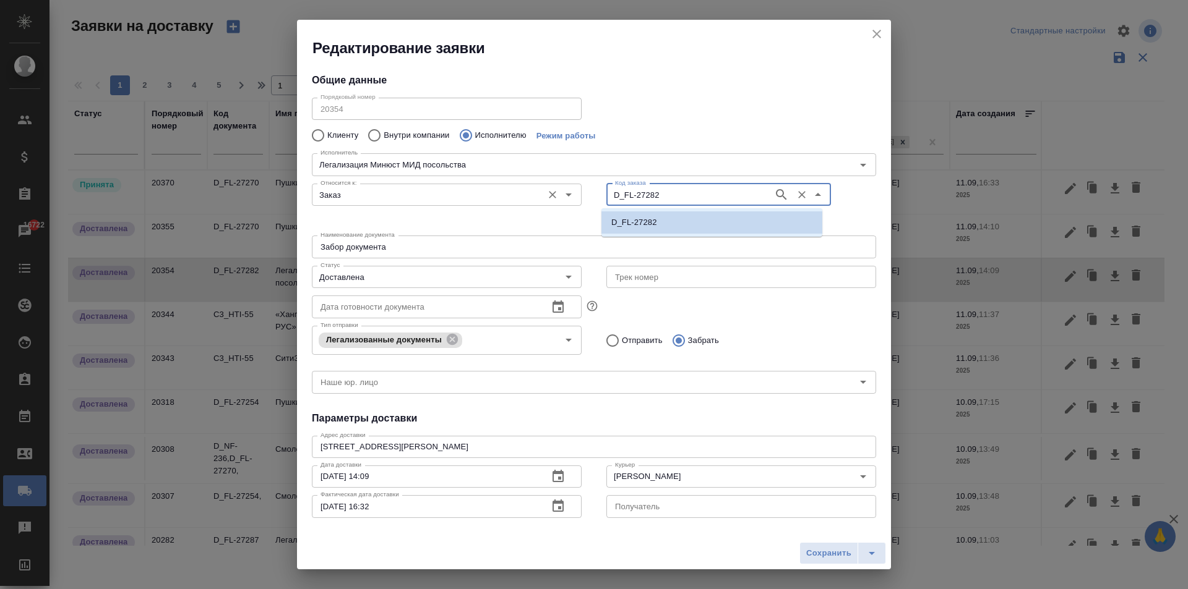
drag, startPoint x: 665, startPoint y: 195, endPoint x: 546, endPoint y: 191, distance: 119.5
click at [546, 191] on div "Относится к: Заказ Относится к: Код заказа D_FL-27282 Код заказа" at bounding box center [593, 204] width 589 height 77
click at [872, 33] on icon "close" at bounding box center [876, 34] width 15 height 15
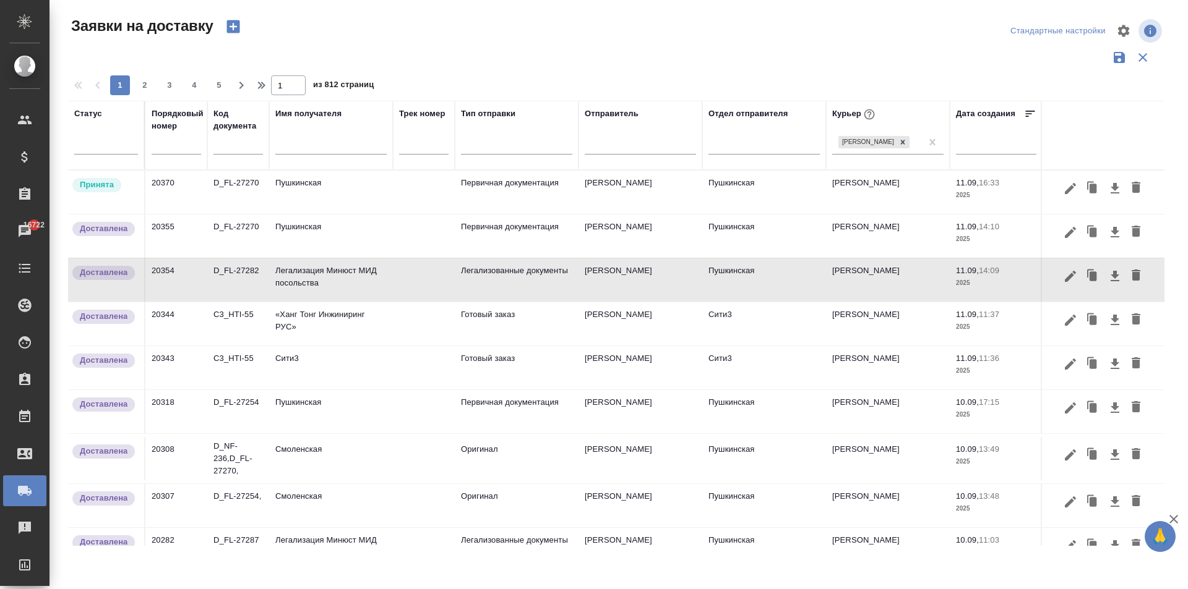
click at [317, 203] on td "Пушкинская" at bounding box center [331, 192] width 124 height 43
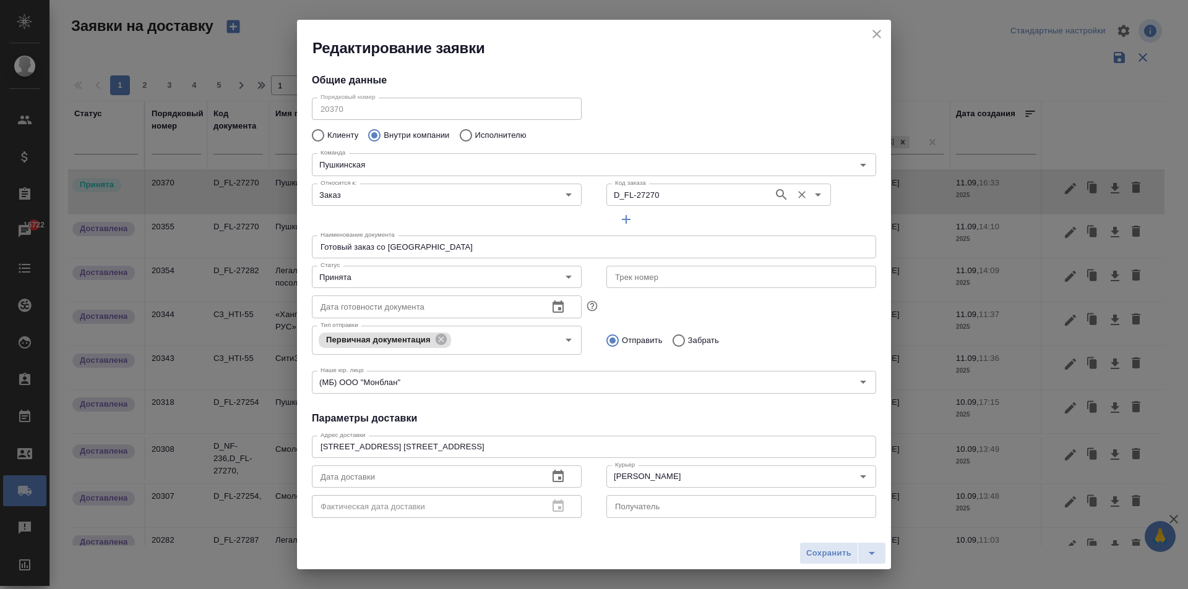
click at [673, 194] on input "D_FL-27270" at bounding box center [688, 194] width 157 height 15
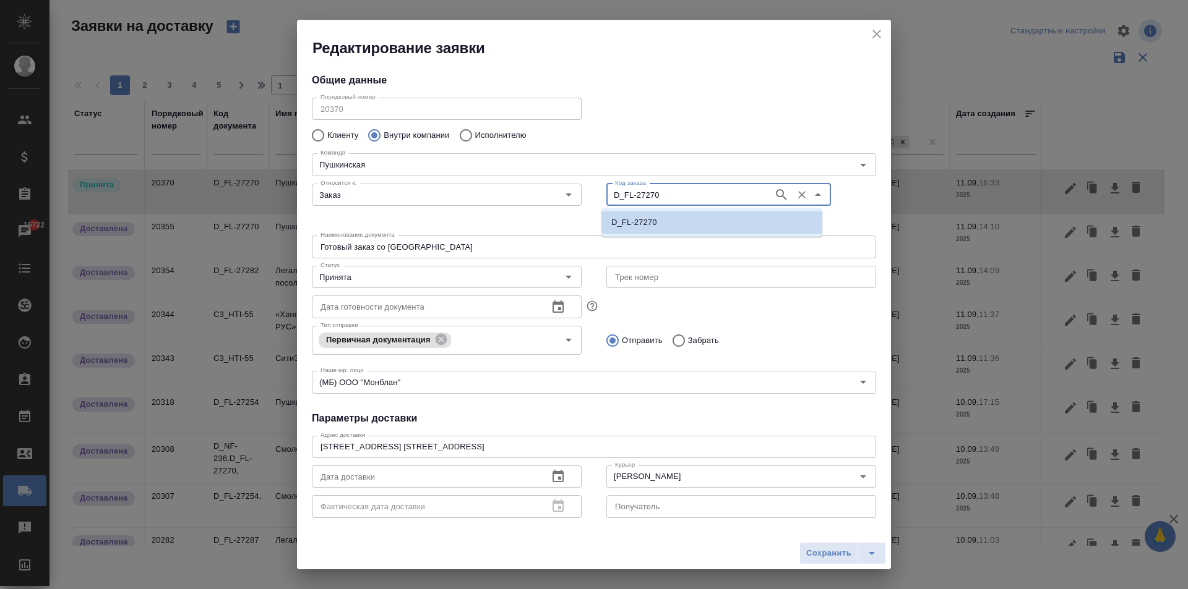
paste input "82"
type input "D_FL-27282"
click at [661, 221] on li "D_FL-27282" at bounding box center [711, 223] width 221 height 22
type input "D_FL-27282"
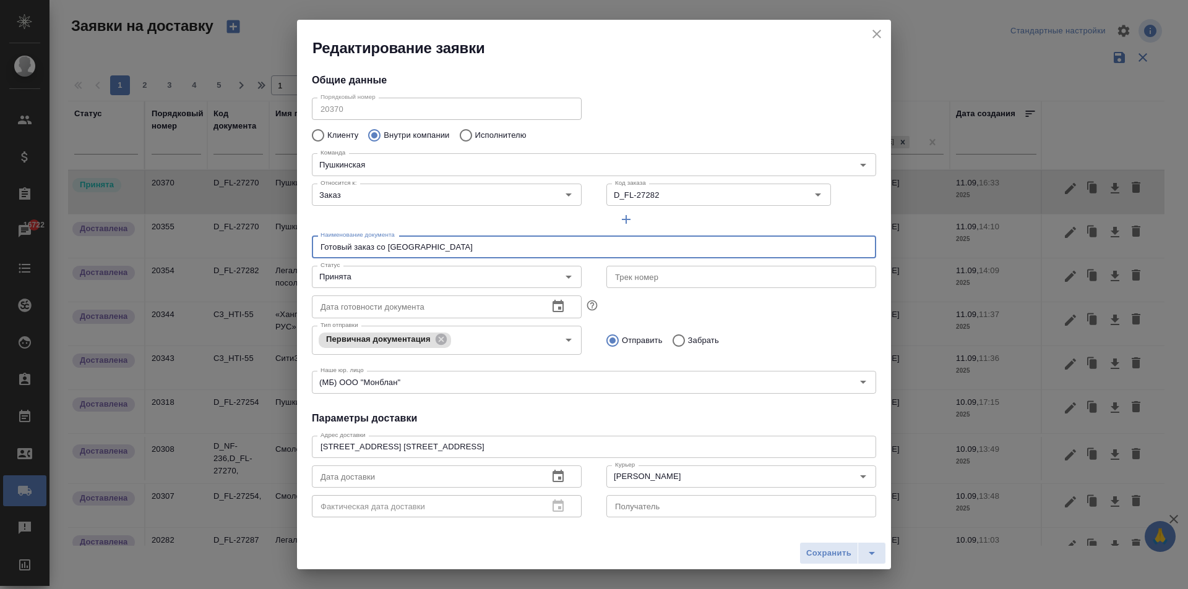
drag, startPoint x: 254, startPoint y: 241, endPoint x: 76, endPoint y: 230, distance: 177.8
click at [76, 230] on div "Редактирование заявки Общие данные Порядковый номер 20370 Порядковый номер Клие…" at bounding box center [594, 294] width 1188 height 589
type input "Привезла документ из [GEOGRAPHIC_DATA]"
click at [371, 279] on input "Принята" at bounding box center [425, 277] width 221 height 15
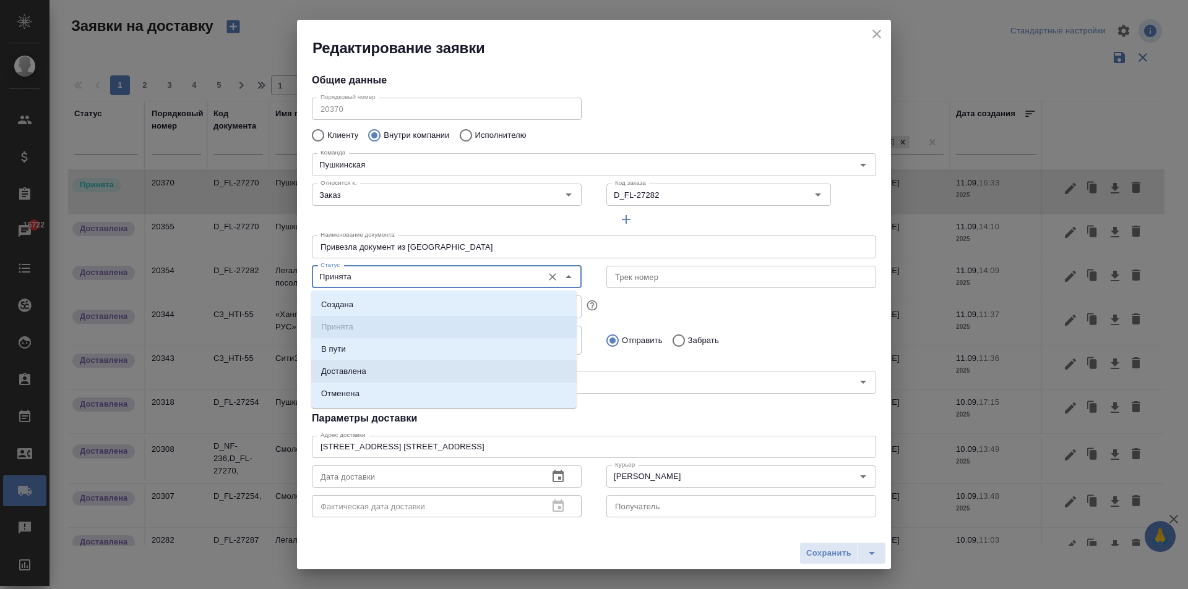
click at [393, 376] on li "Доставлена" at bounding box center [443, 372] width 265 height 22
type input "Доставлена"
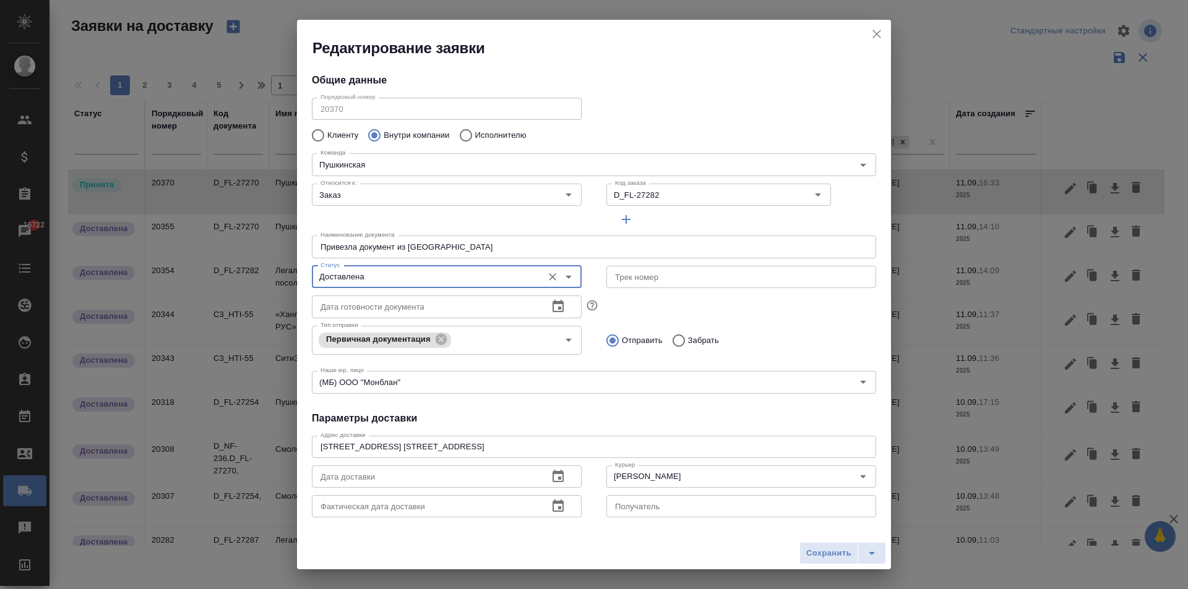
click at [552, 476] on icon "button" at bounding box center [557, 476] width 11 height 12
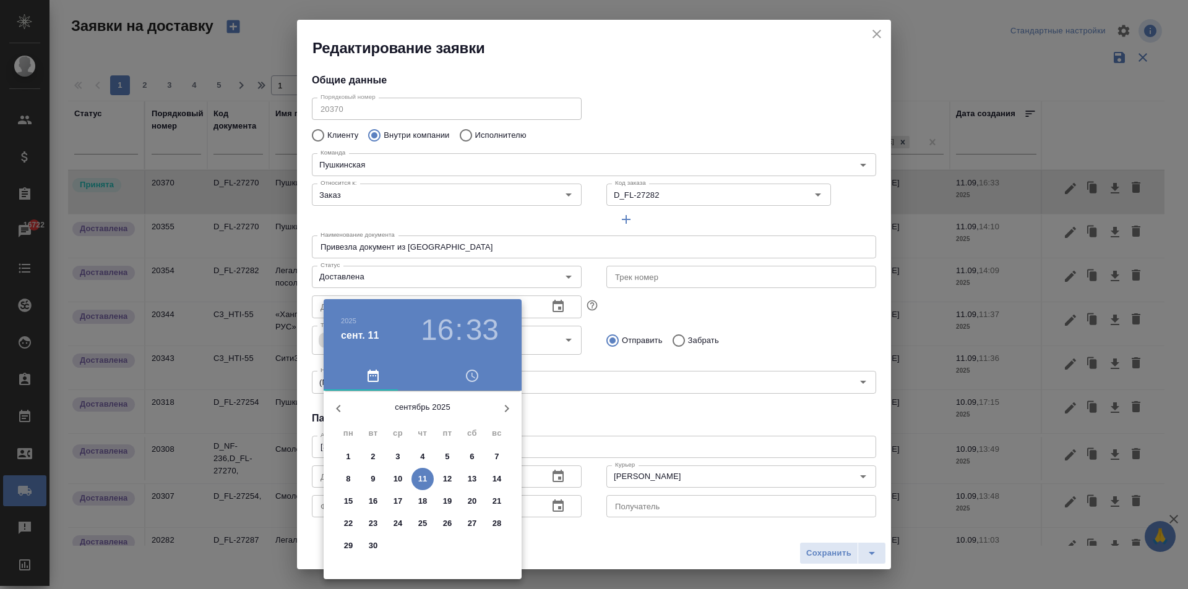
click at [422, 476] on p "11" at bounding box center [422, 479] width 9 height 12
type input "[DATE] 16:33"
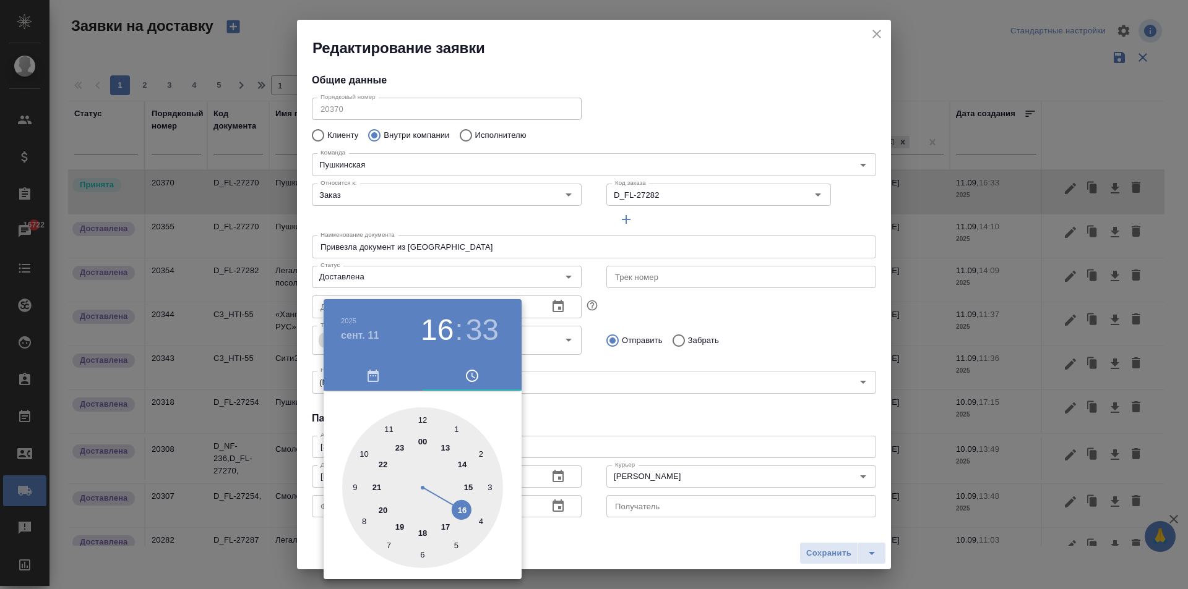
click at [555, 513] on div at bounding box center [594, 294] width 1188 height 589
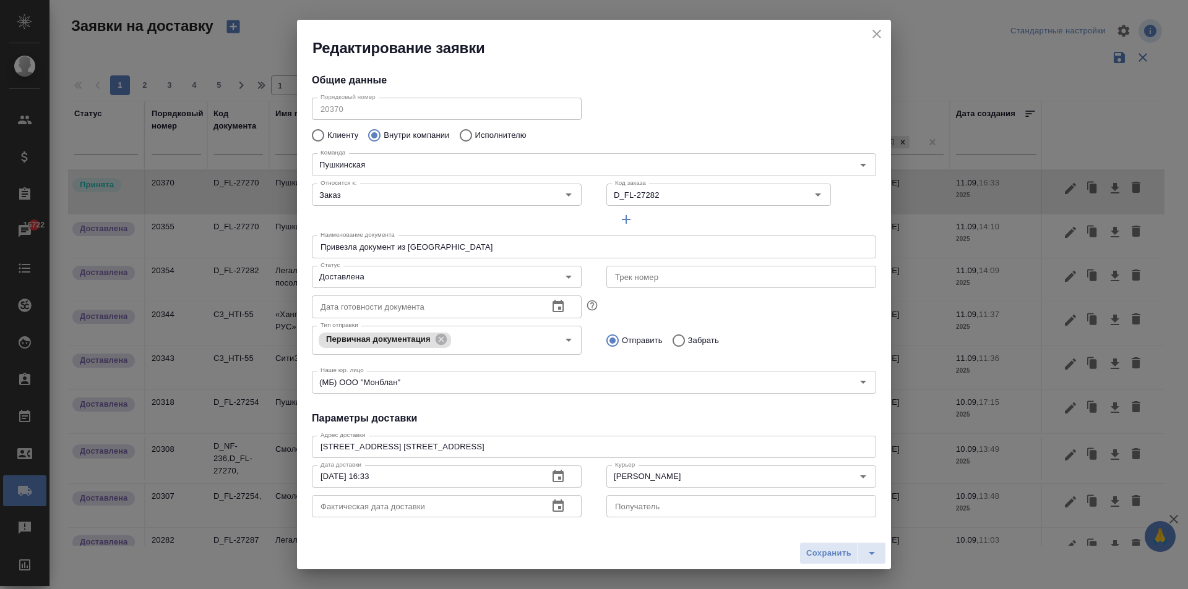
click at [552, 504] on icon "button" at bounding box center [557, 506] width 11 height 12
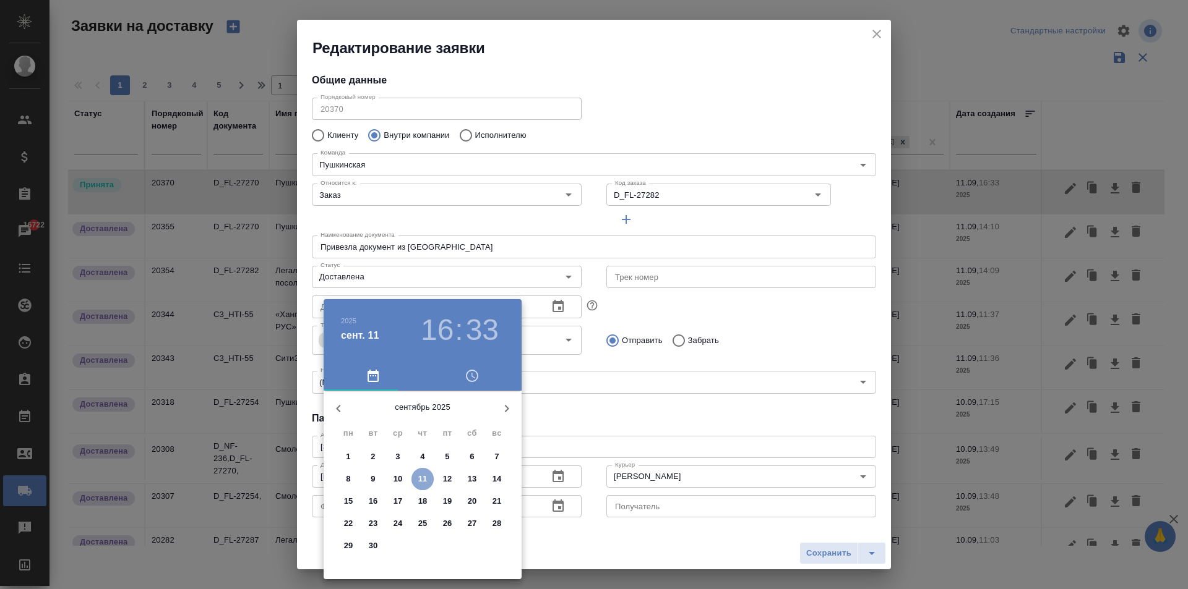
click at [417, 477] on span "11" at bounding box center [422, 479] width 22 height 12
type input "[DATE] 16:33"
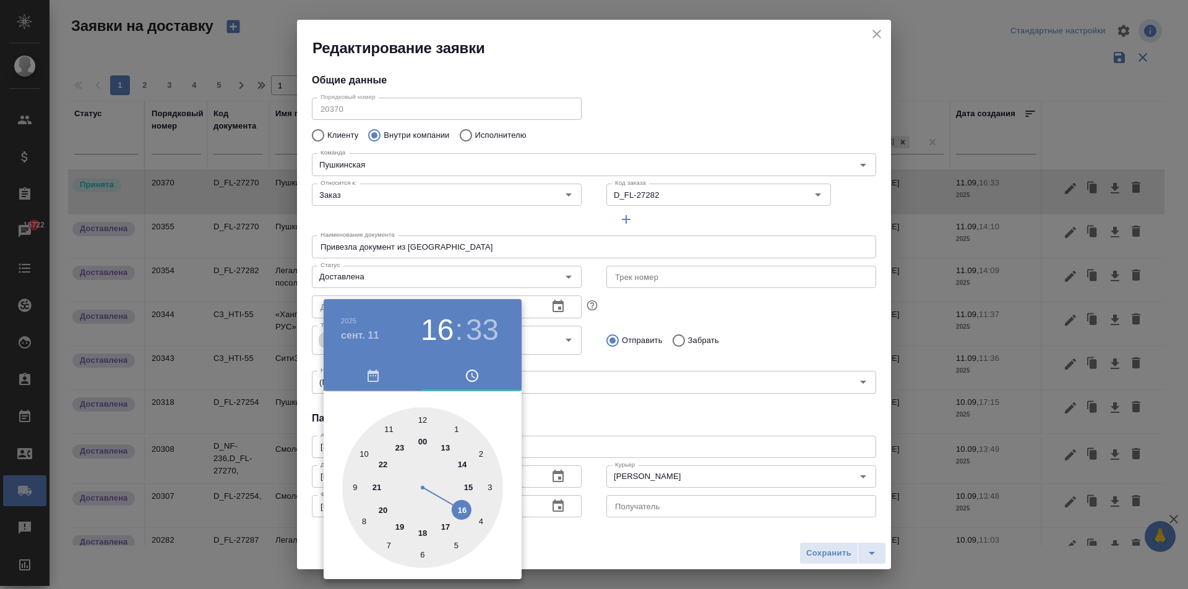
click at [640, 451] on div at bounding box center [594, 294] width 1188 height 589
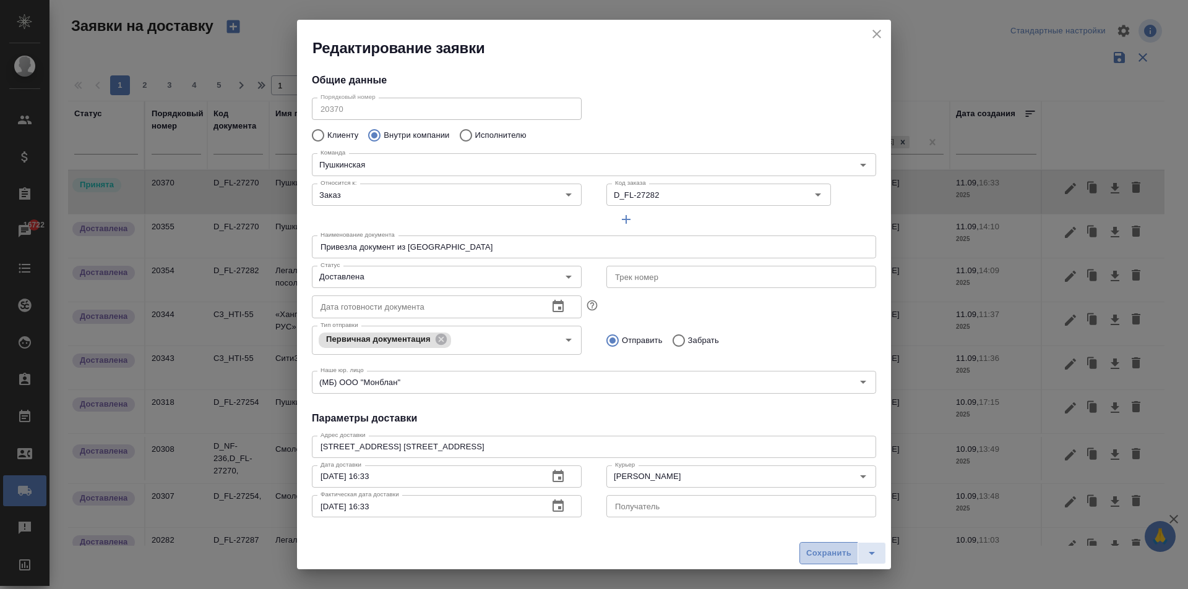
click at [827, 557] on span "Сохранить" at bounding box center [828, 554] width 45 height 14
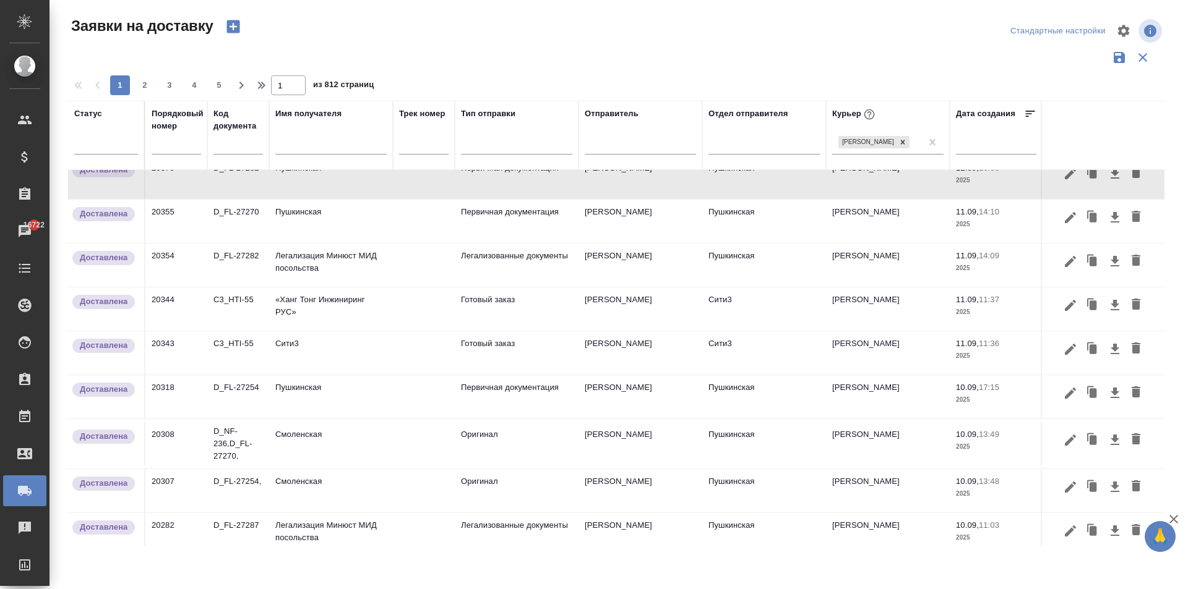
scroll to position [0, 0]
